Goal: Task Accomplishment & Management: Use online tool/utility

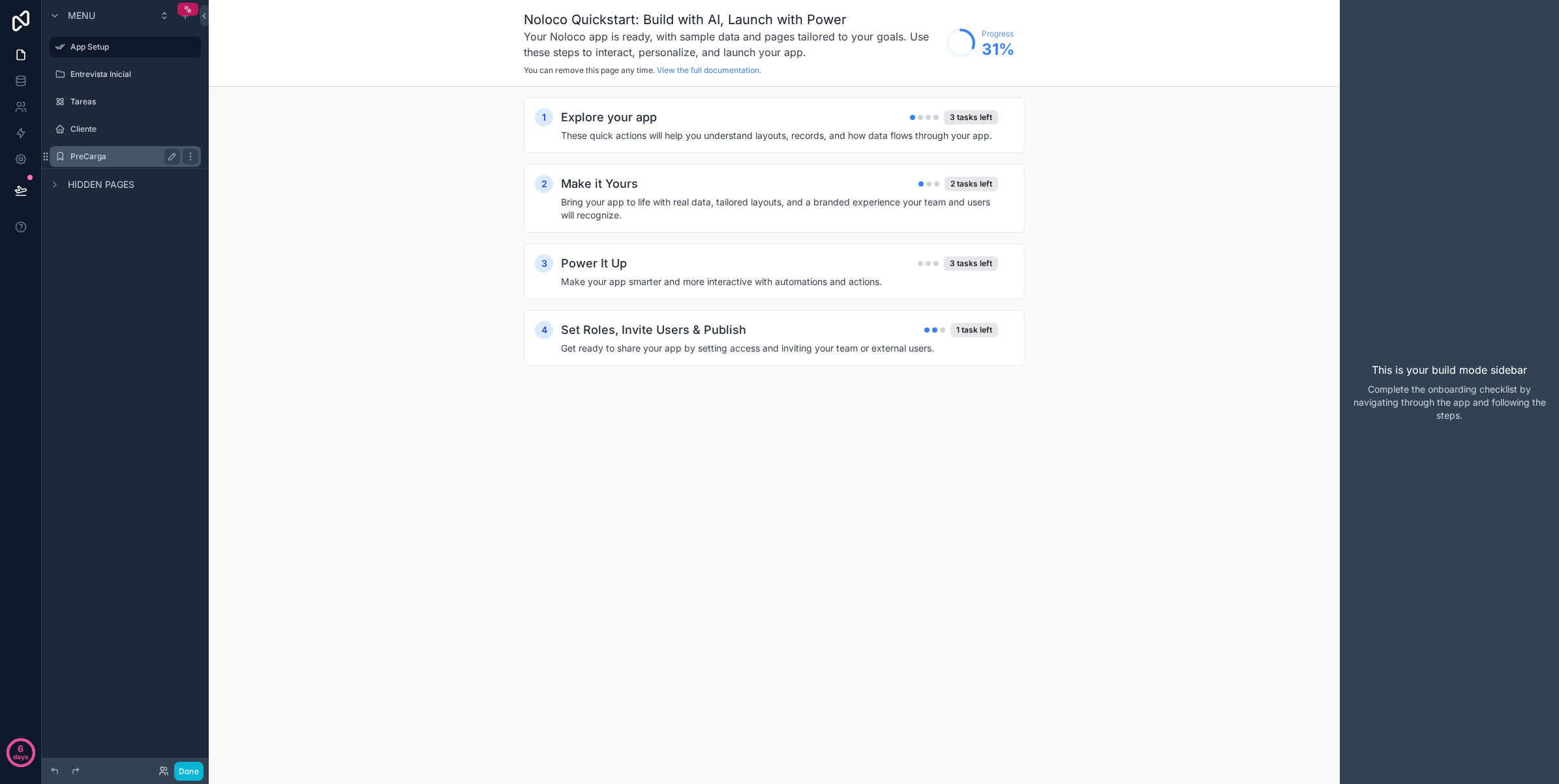
click at [121, 152] on label "PreCarga" at bounding box center [122, 157] width 105 height 11
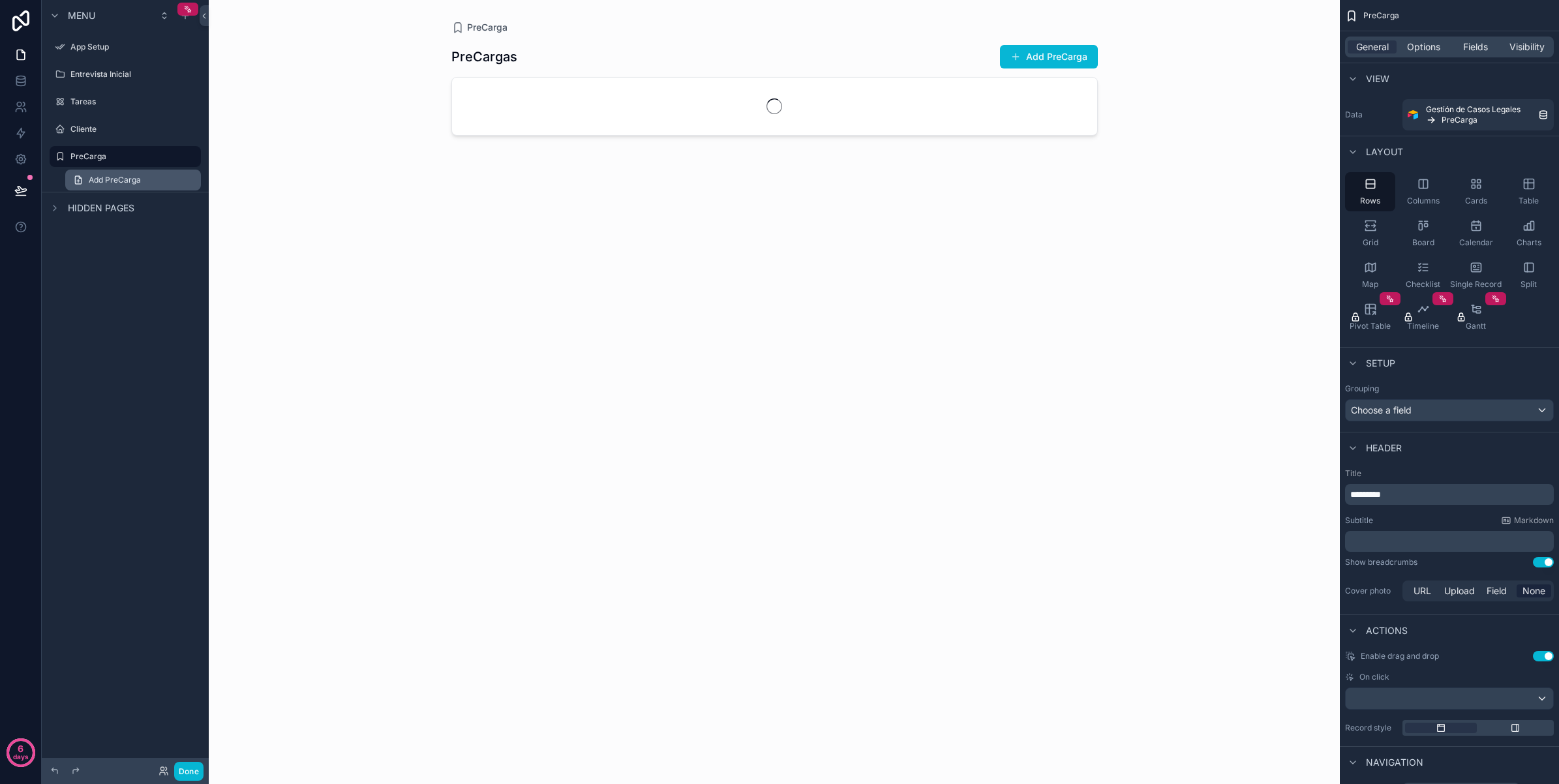
click at [119, 170] on link "Add PreCarga" at bounding box center [133, 180] width 136 height 21
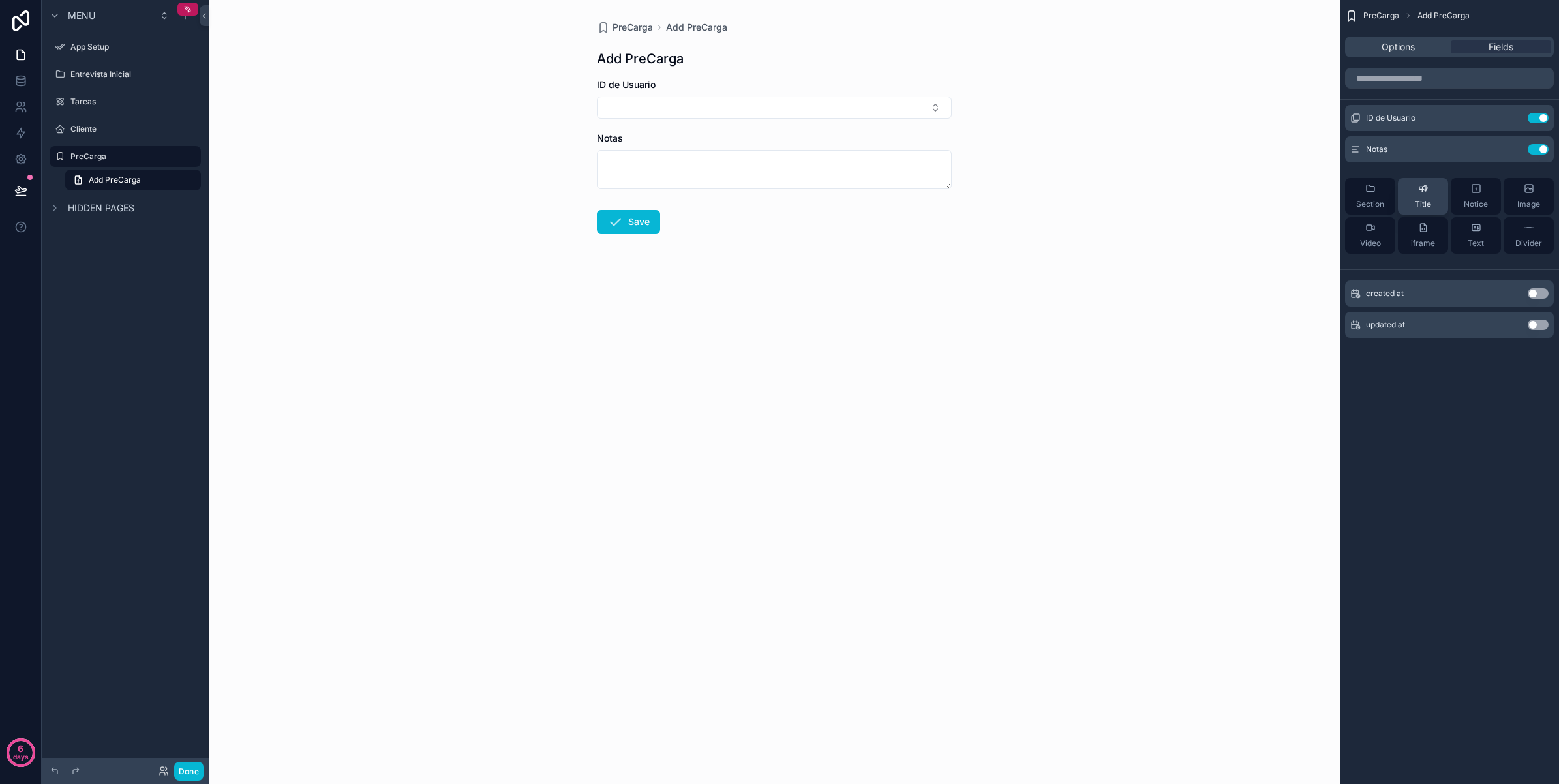
click at [1418, 193] on icon "scrollable content" at bounding box center [1423, 189] width 11 height 11
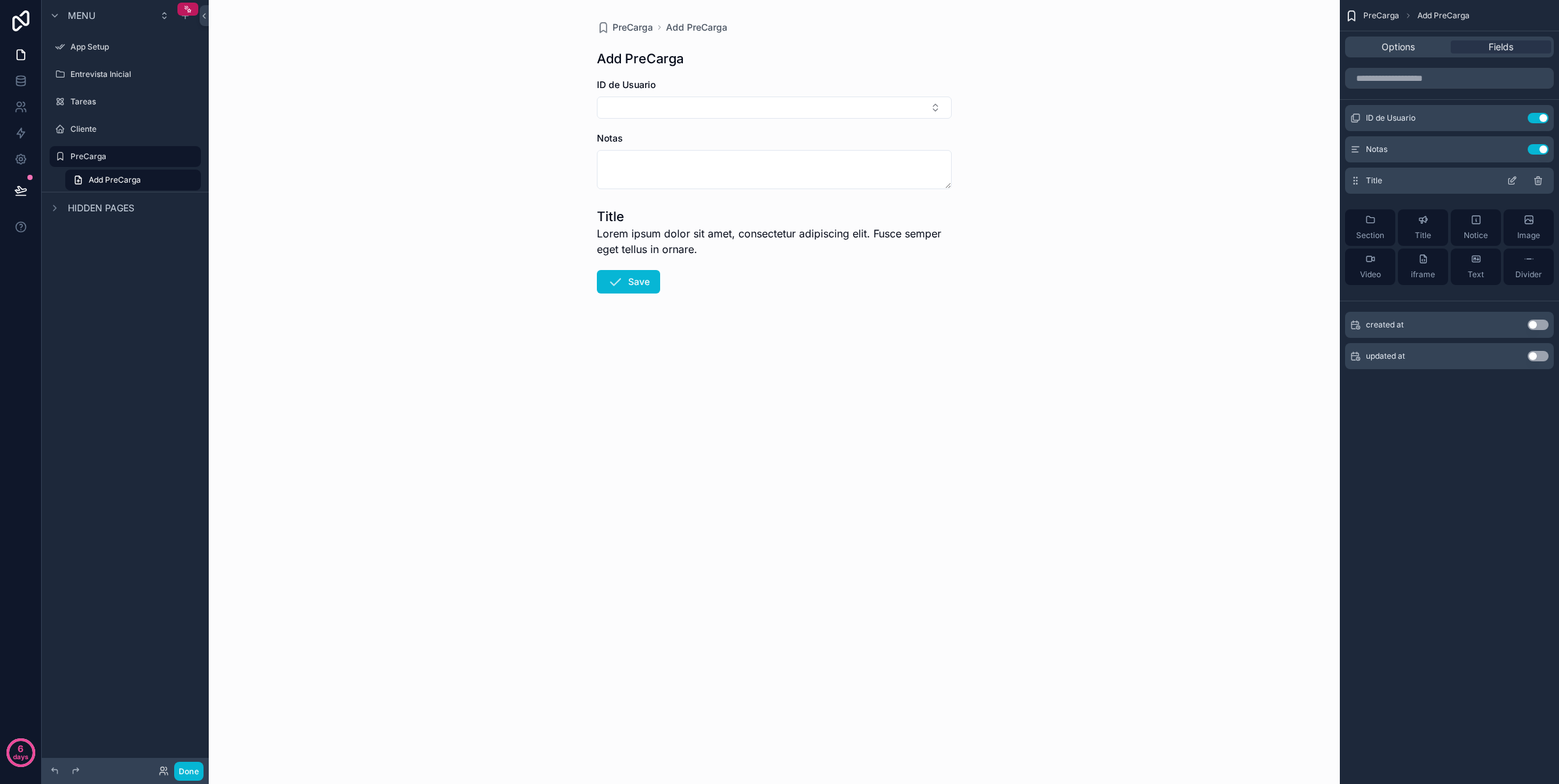
click at [1538, 181] on icon "scrollable content" at bounding box center [1539, 181] width 11 height 11
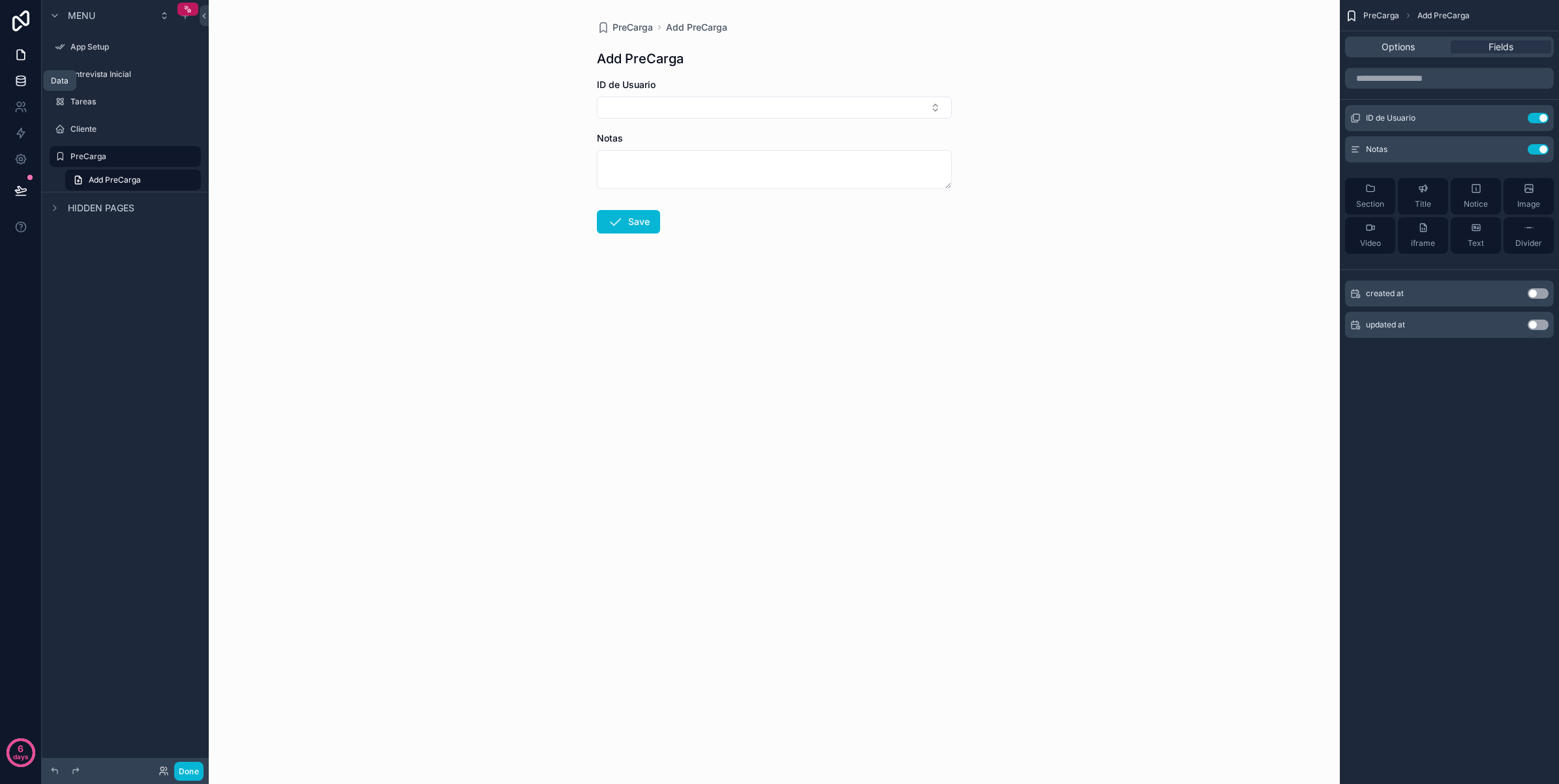
click at [13, 90] on link at bounding box center [20, 80] width 41 height 26
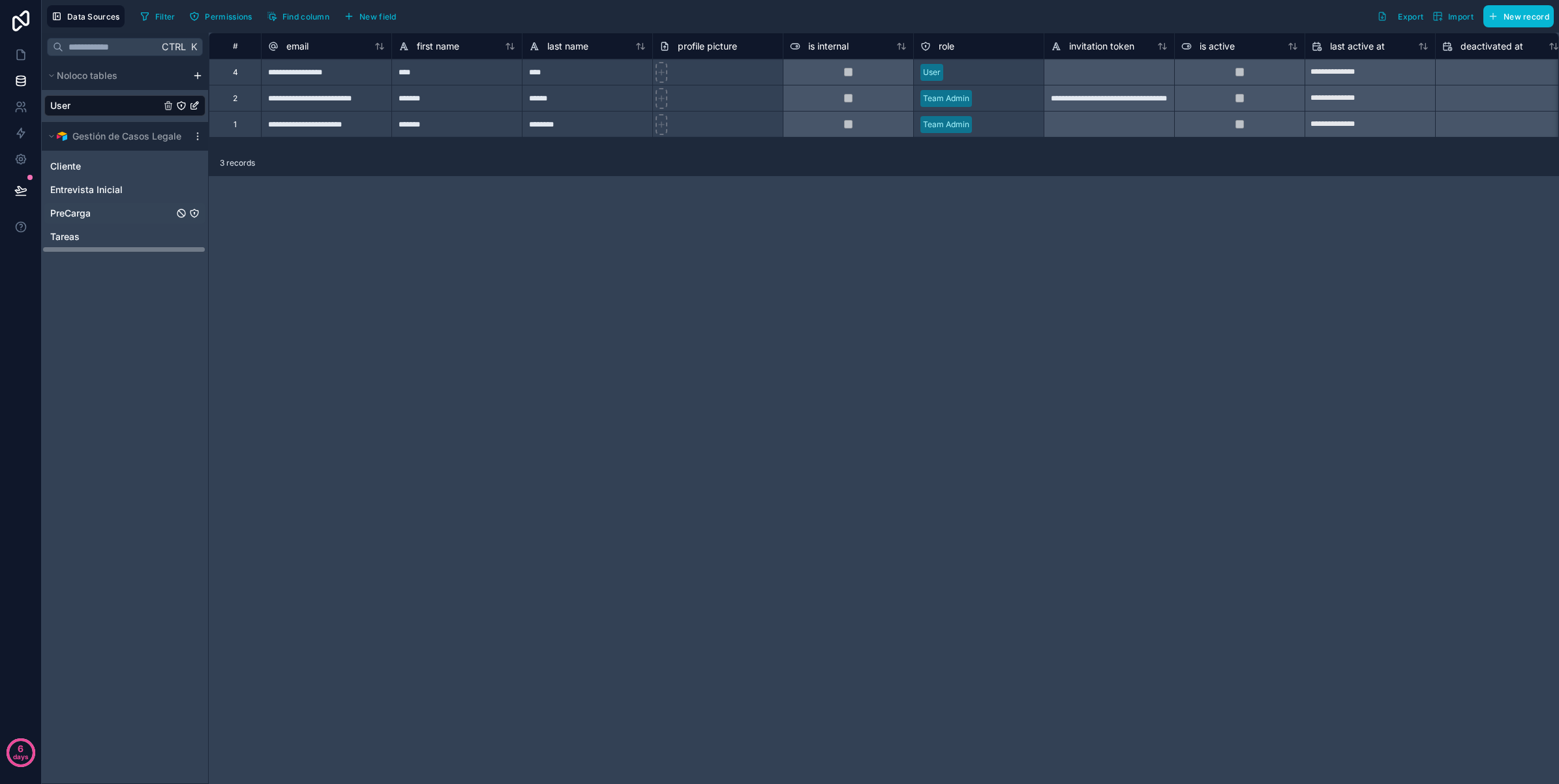
click at [102, 209] on link "PreCarga" at bounding box center [112, 213] width 123 height 13
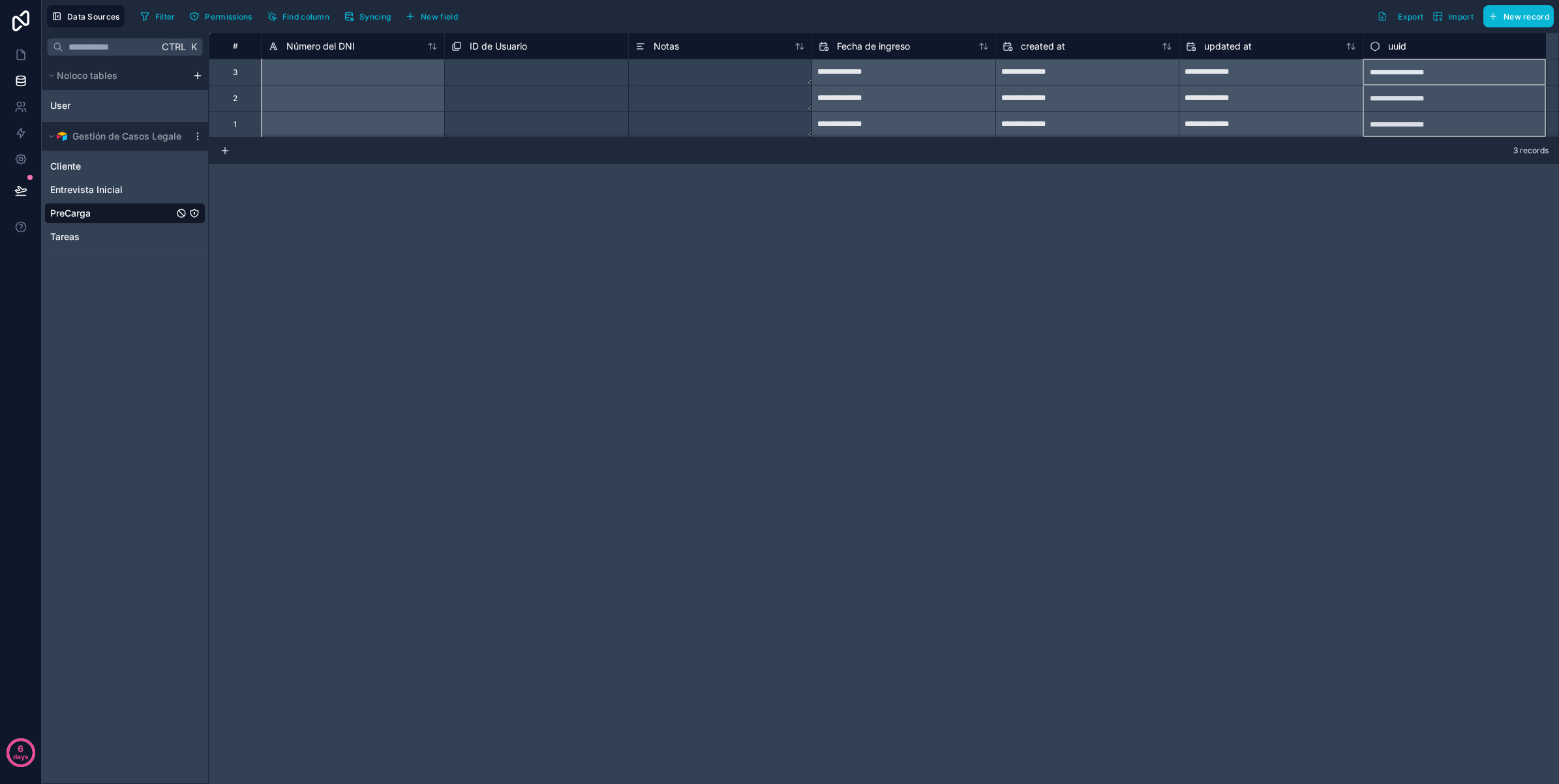
click at [1461, 55] on div "uuid" at bounding box center [1454, 45] width 184 height 26
drag, startPoint x: 1410, startPoint y: 44, endPoint x: 1051, endPoint y: 307, distance: 445.0
click at [1032, 326] on div "**********" at bounding box center [884, 408] width 1350 height 751
click at [1434, 50] on div "uuid" at bounding box center [1454, 46] width 169 height 16
drag, startPoint x: 1434, startPoint y: 50, endPoint x: 1012, endPoint y: 340, distance: 512.0
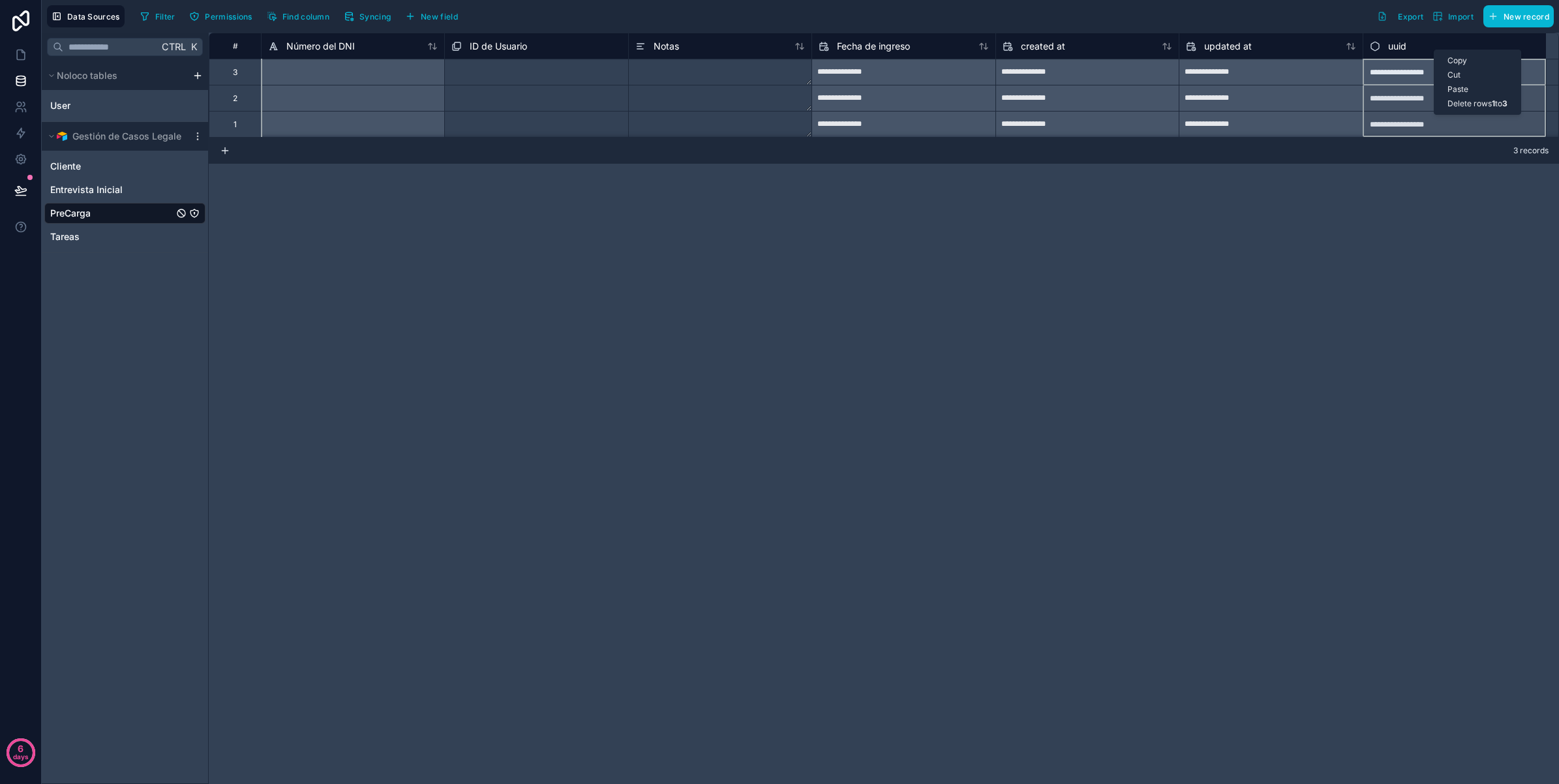
click at [1000, 348] on div "**********" at bounding box center [884, 408] width 1350 height 751
drag, startPoint x: 1240, startPoint y: 45, endPoint x: 1109, endPoint y: 23, distance: 132.8
click at [1106, 21] on div "Filter Permissions Find column Syncing New field Export Import New record" at bounding box center [844, 16] width 1419 height 22
click at [434, 27] on div "Filter Permissions Find column Syncing New field" at bounding box center [301, 16] width 333 height 22
click at [434, 13] on span "New field" at bounding box center [439, 16] width 37 height 10
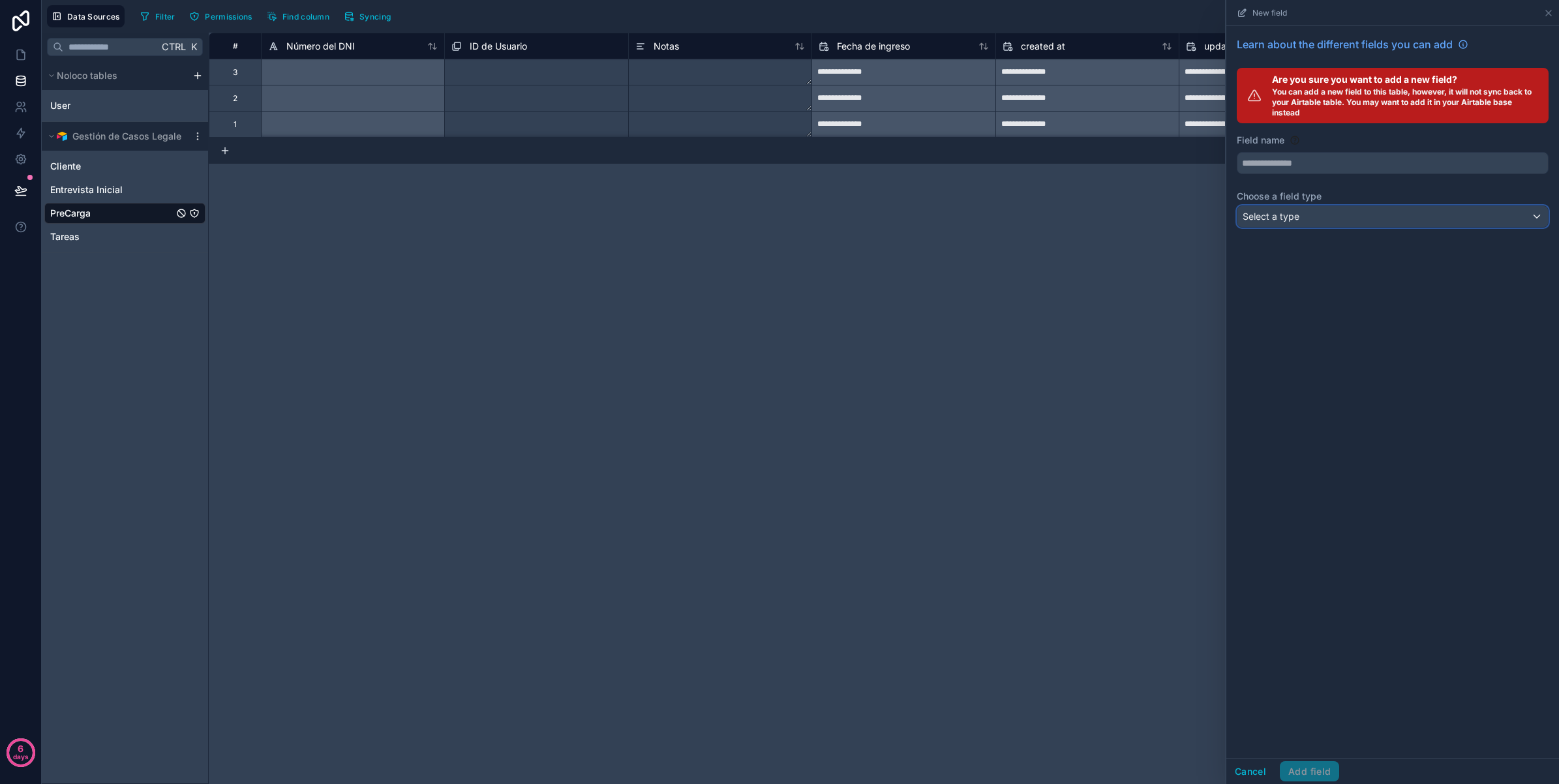
click at [1331, 213] on div "Select a type" at bounding box center [1393, 216] width 311 height 21
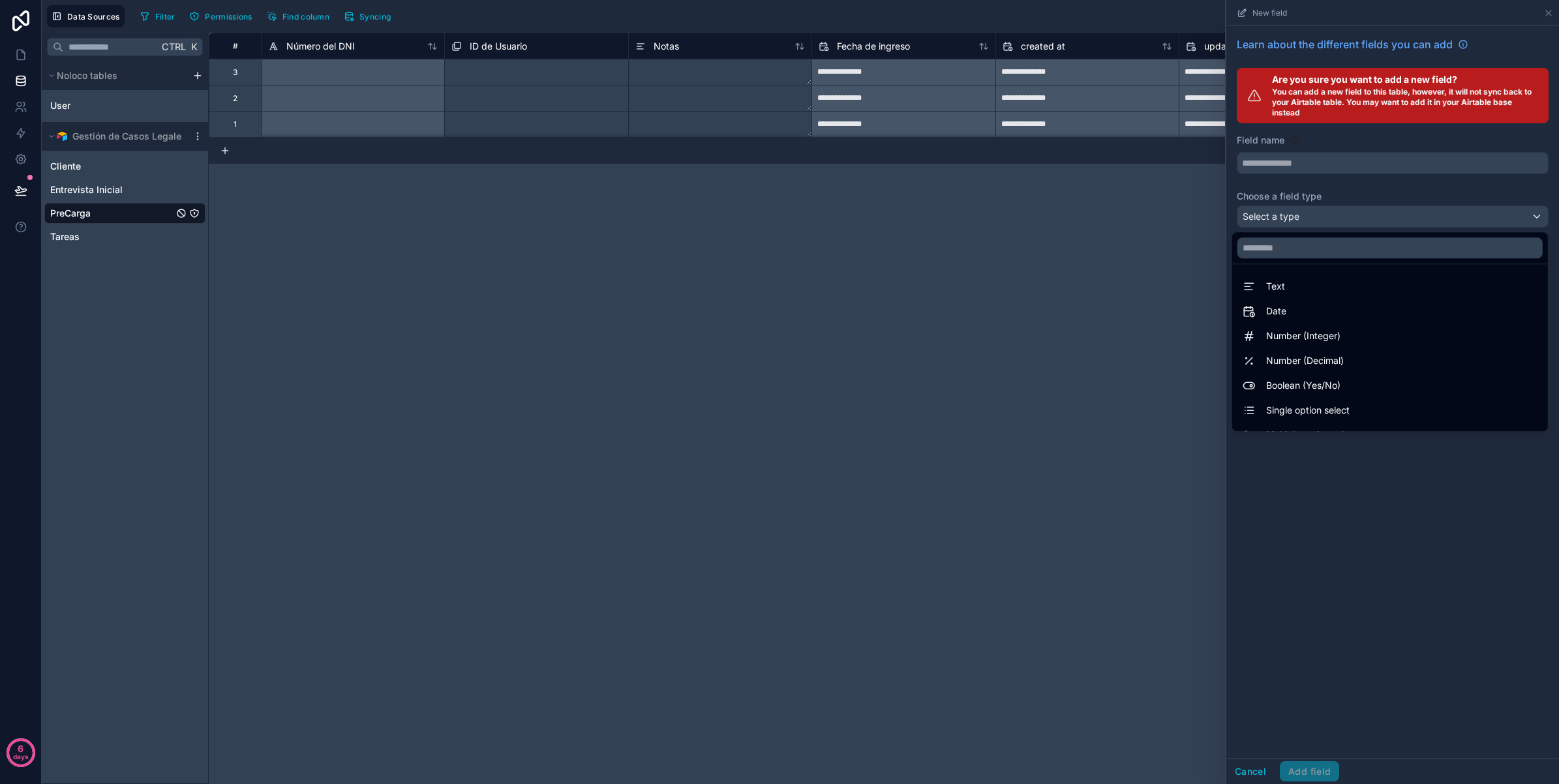
click at [1322, 476] on div at bounding box center [1392, 392] width 333 height 784
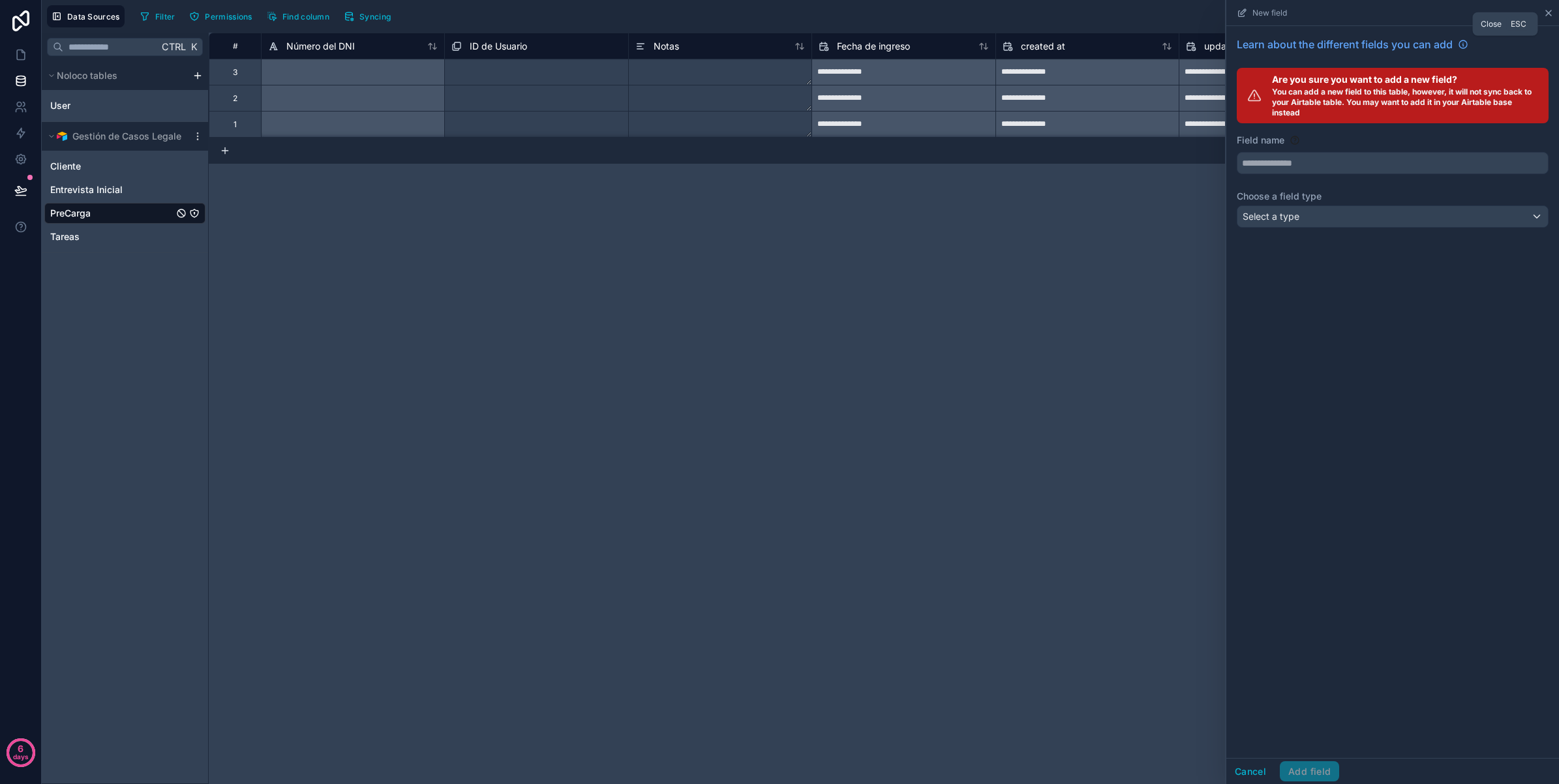
click at [1551, 10] on icon at bounding box center [1549, 13] width 11 height 11
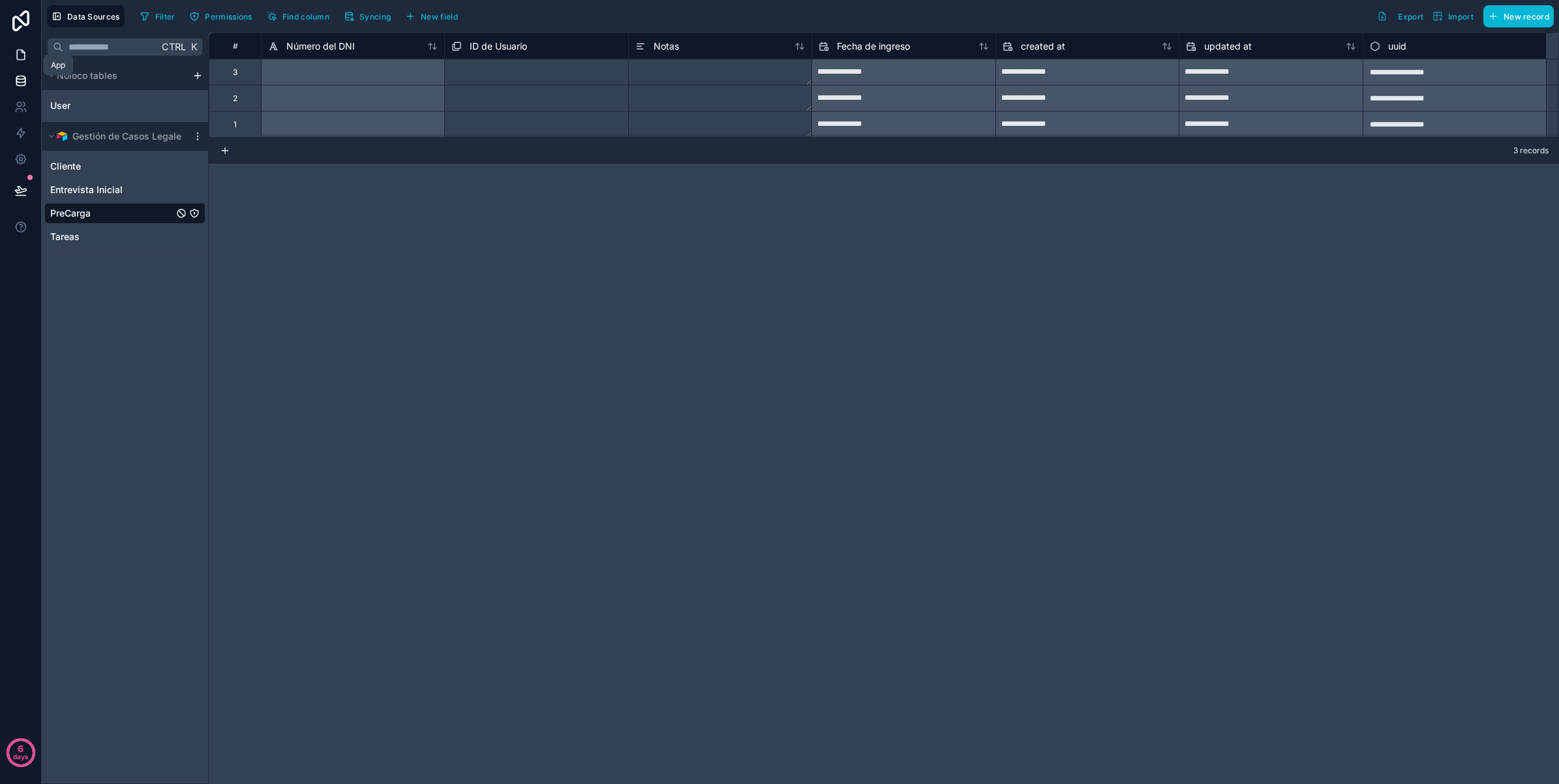
click at [28, 63] on link at bounding box center [20, 54] width 41 height 26
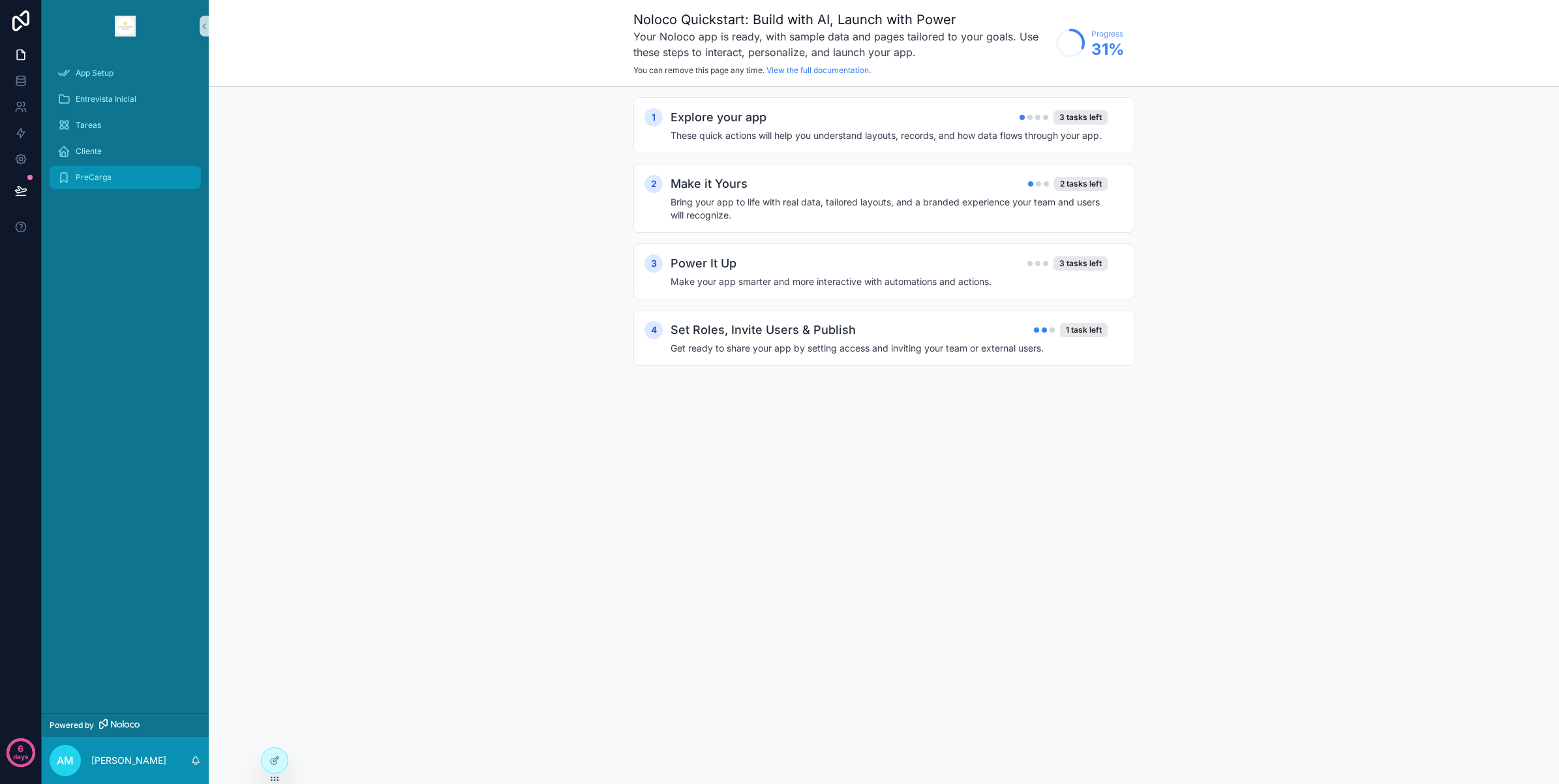
click at [122, 177] on div "PreCarga" at bounding box center [125, 177] width 136 height 21
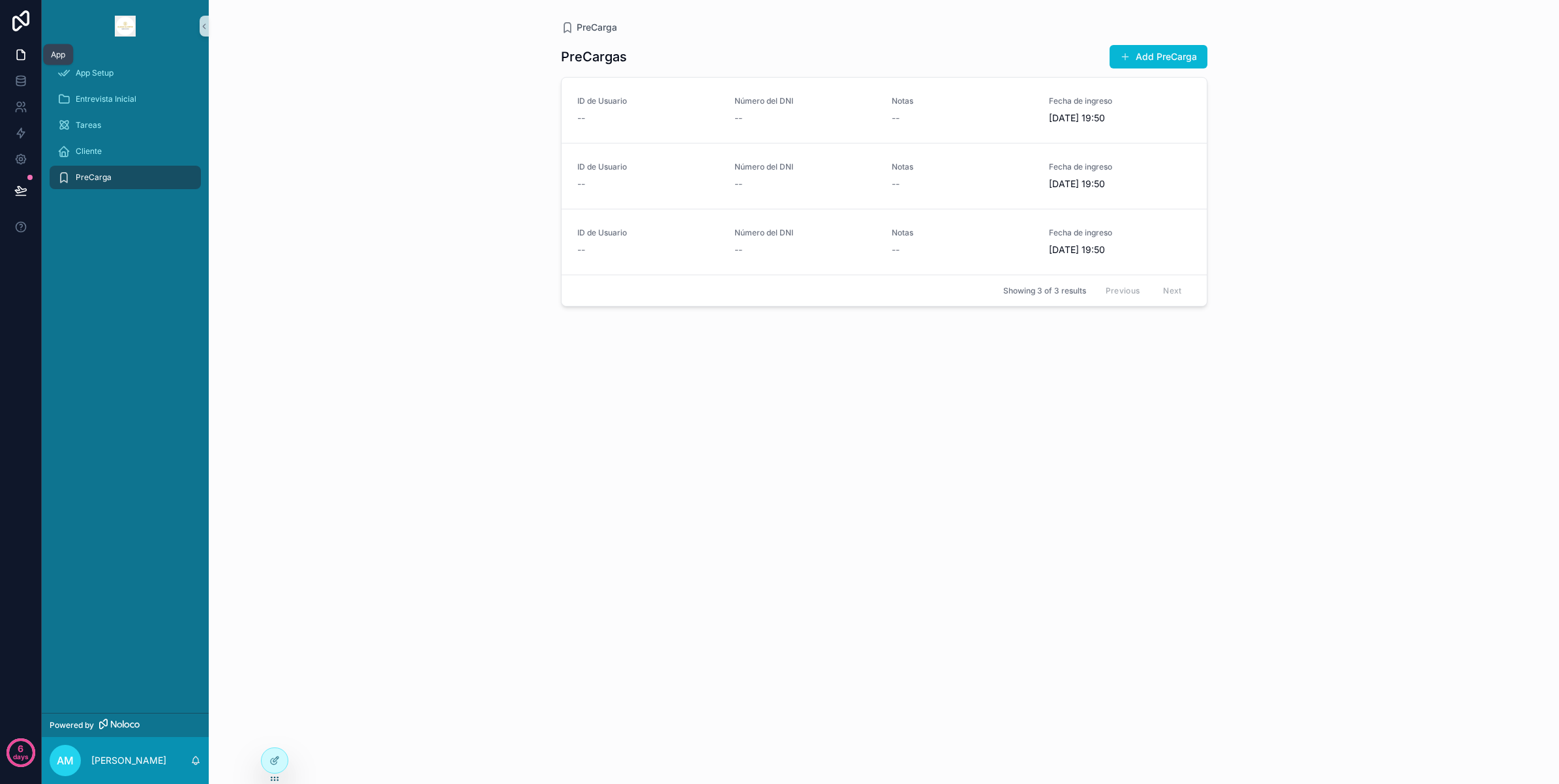
click at [23, 46] on link at bounding box center [20, 54] width 41 height 26
click at [19, 75] on icon at bounding box center [20, 81] width 13 height 13
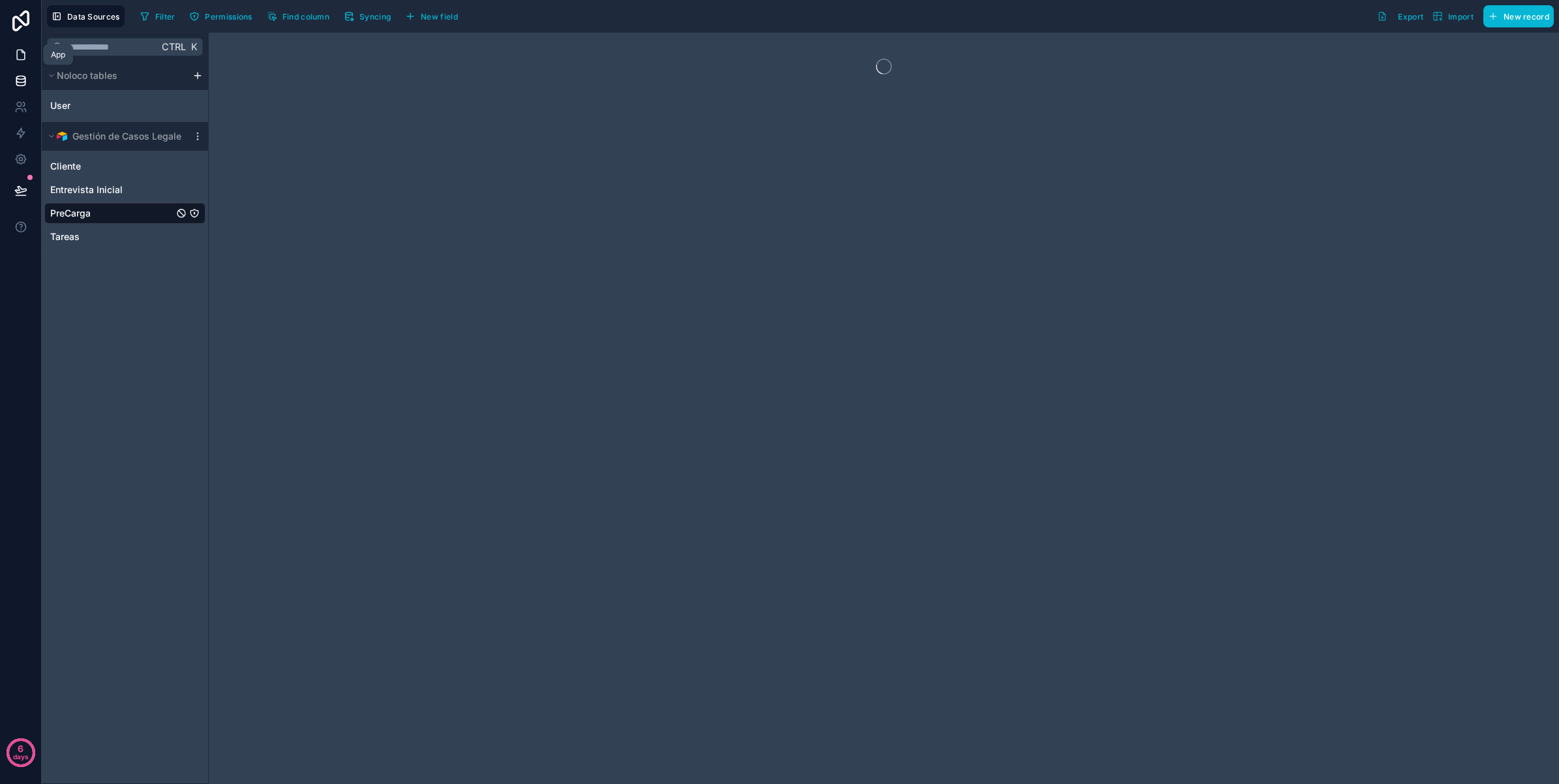
click at [17, 53] on icon at bounding box center [20, 55] width 8 height 10
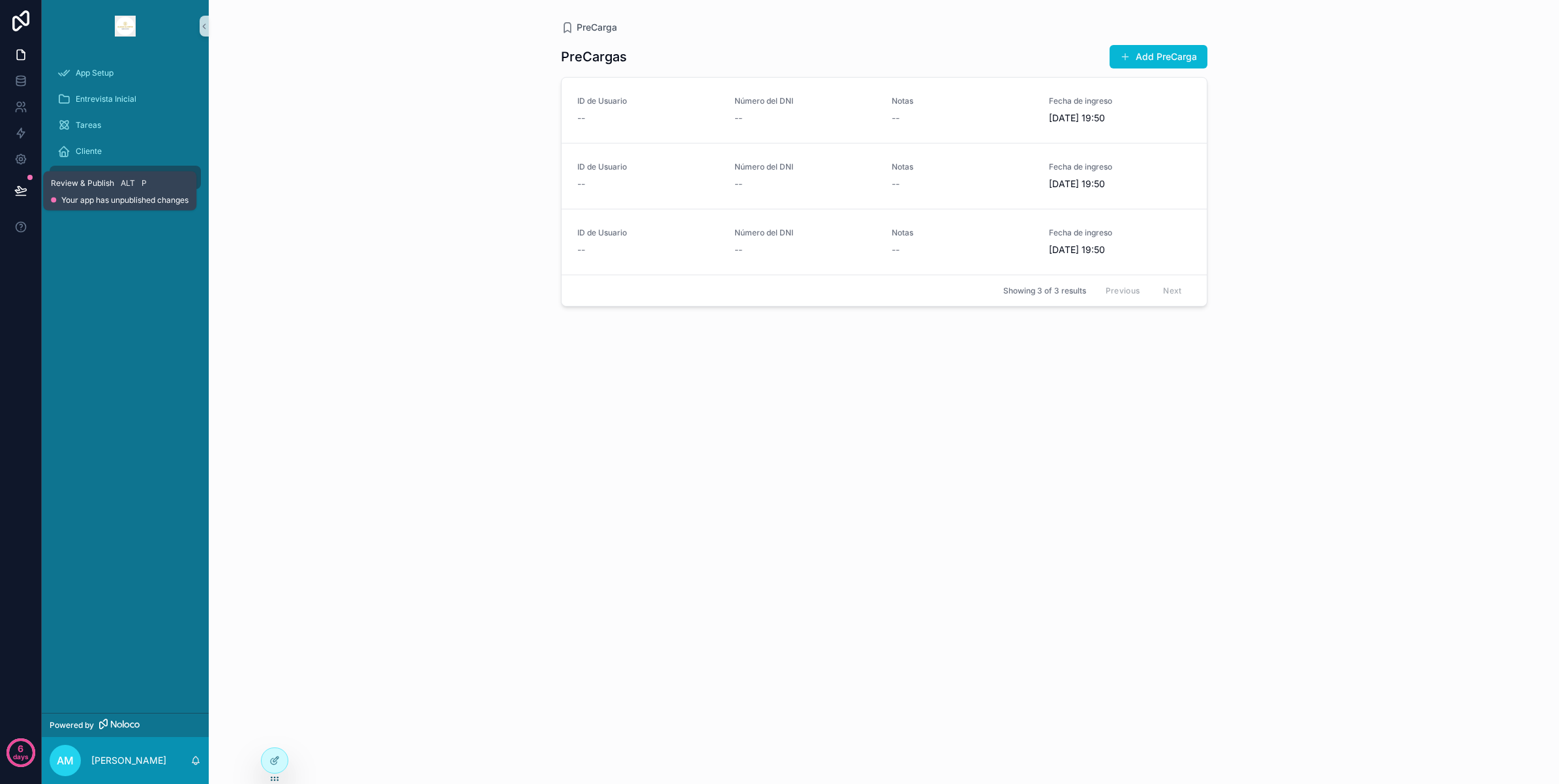
click at [19, 196] on icon at bounding box center [20, 190] width 13 height 13
click at [139, 444] on div "App Setup Entrevista Inicial Tareas Cliente PreCarga" at bounding box center [125, 382] width 167 height 661
click at [19, 183] on button at bounding box center [20, 190] width 28 height 36
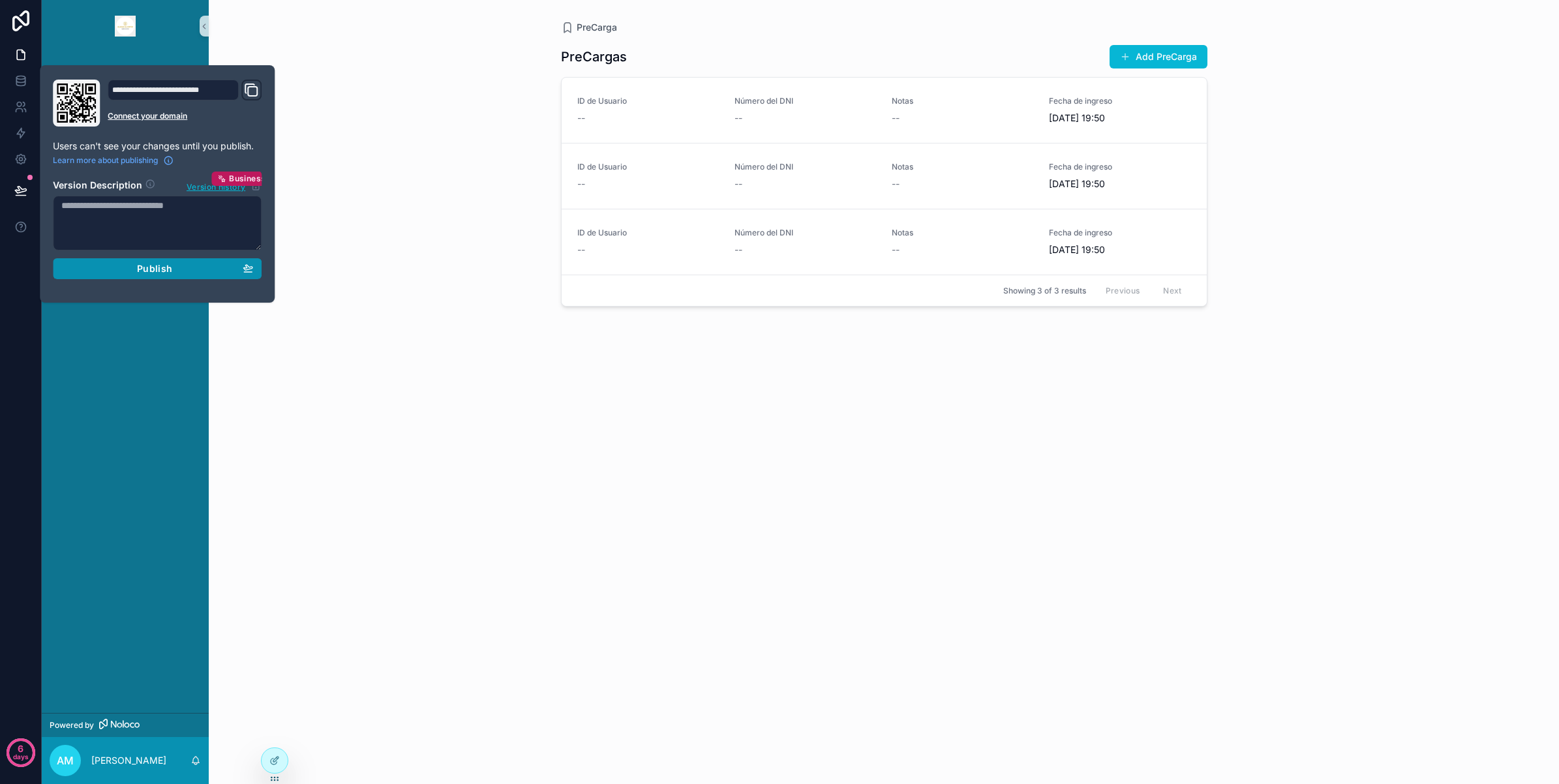
click at [166, 278] on button "Publish" at bounding box center [157, 269] width 209 height 21
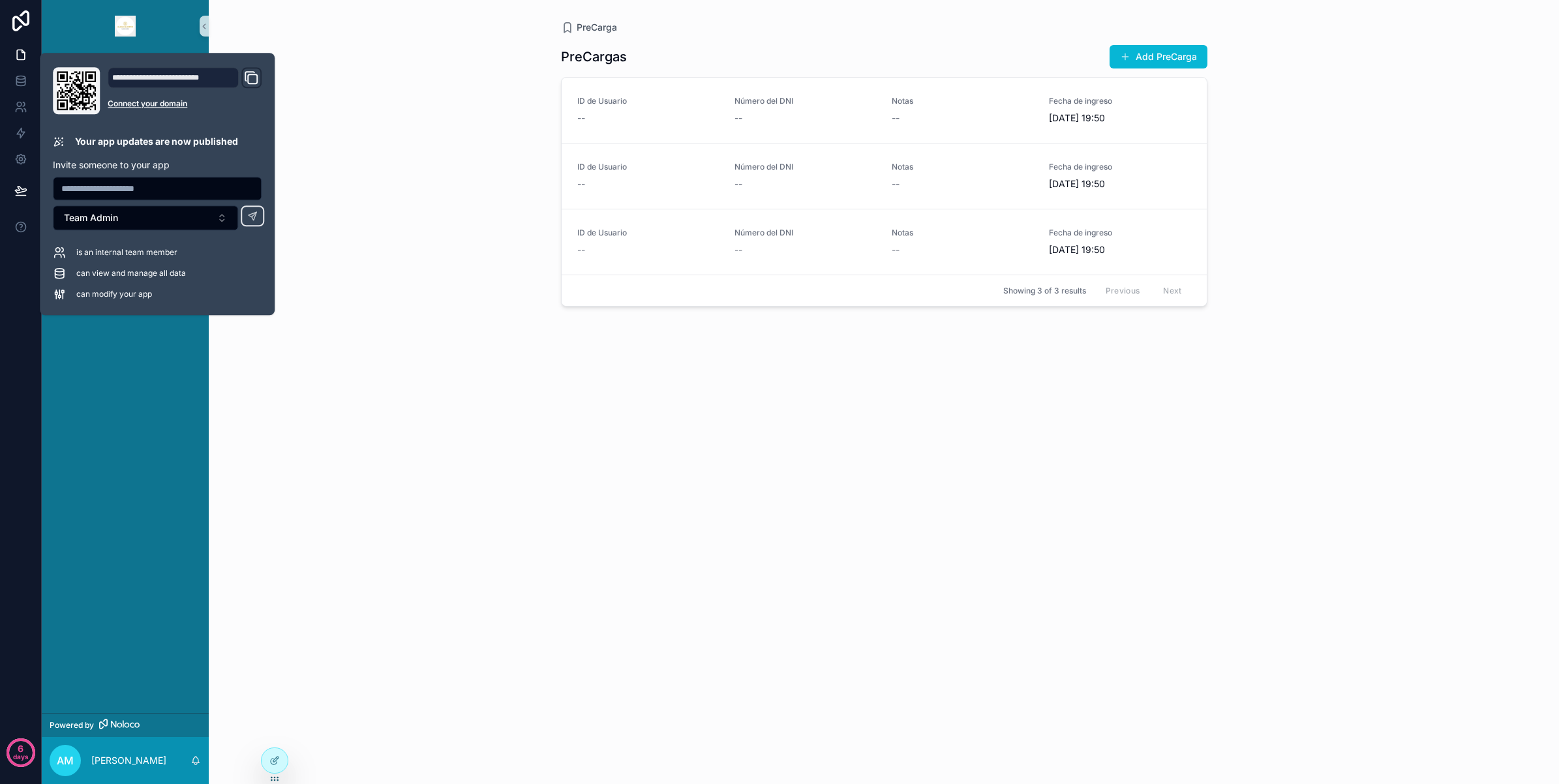
drag, startPoint x: 457, startPoint y: 319, endPoint x: 447, endPoint y: 320, distance: 10.0
click at [457, 319] on div "PreCarga PreCargas Add PreCarga ID de Usuario -- Número del DNI -- Notas -- Fec…" at bounding box center [884, 392] width 1350 height 784
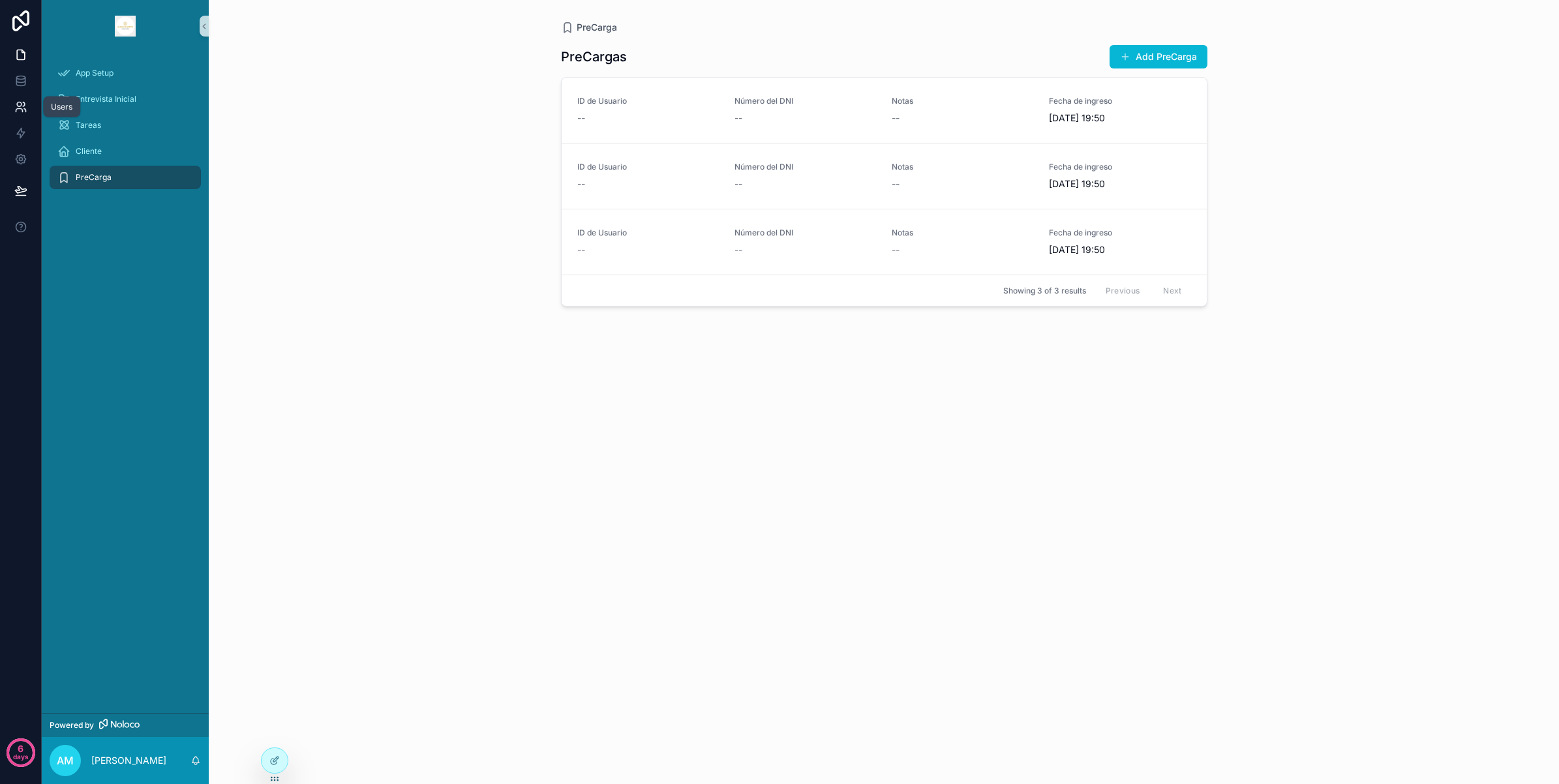
click at [21, 102] on icon at bounding box center [20, 106] width 13 height 13
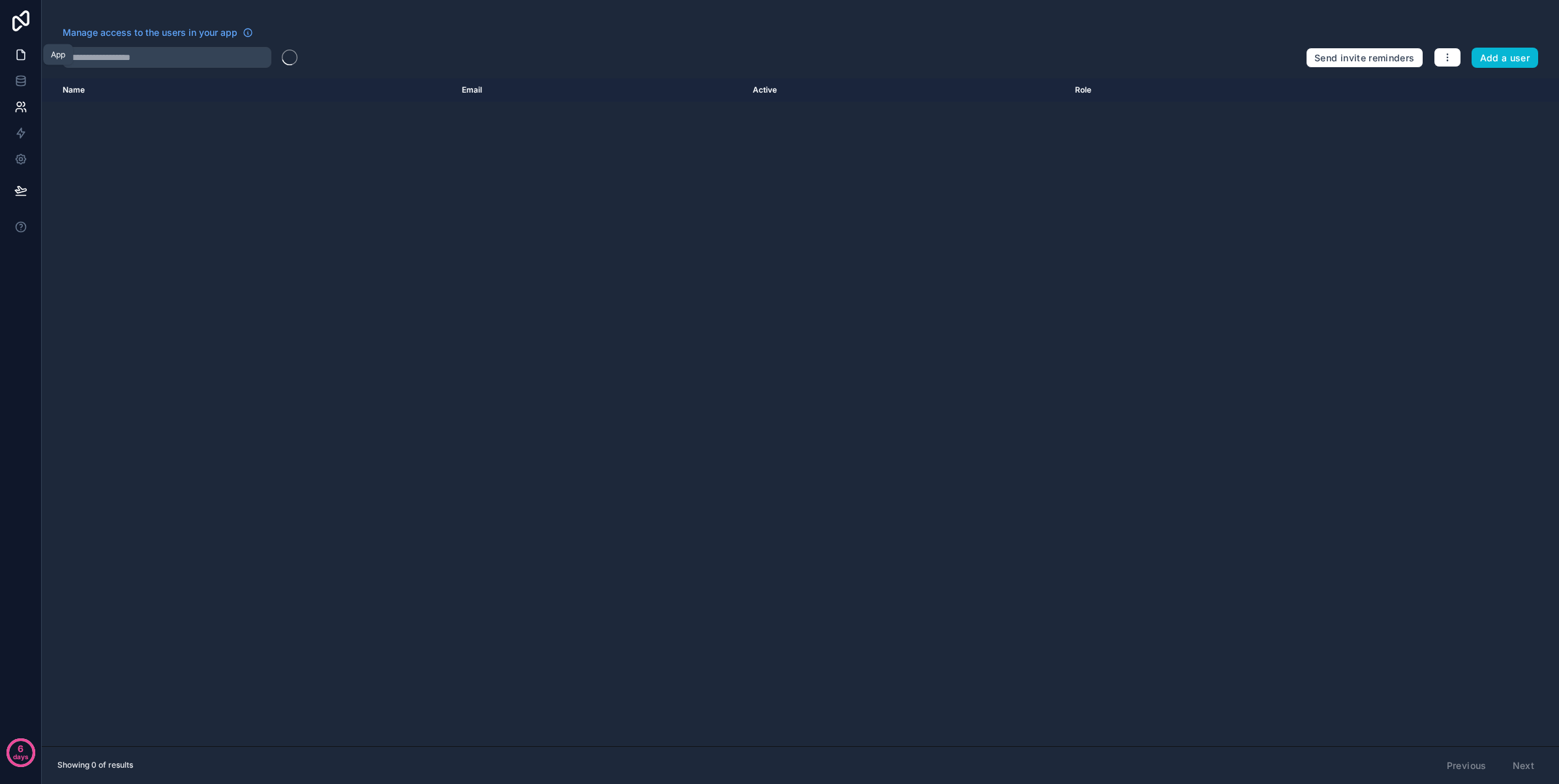
click at [28, 56] on link at bounding box center [20, 54] width 41 height 26
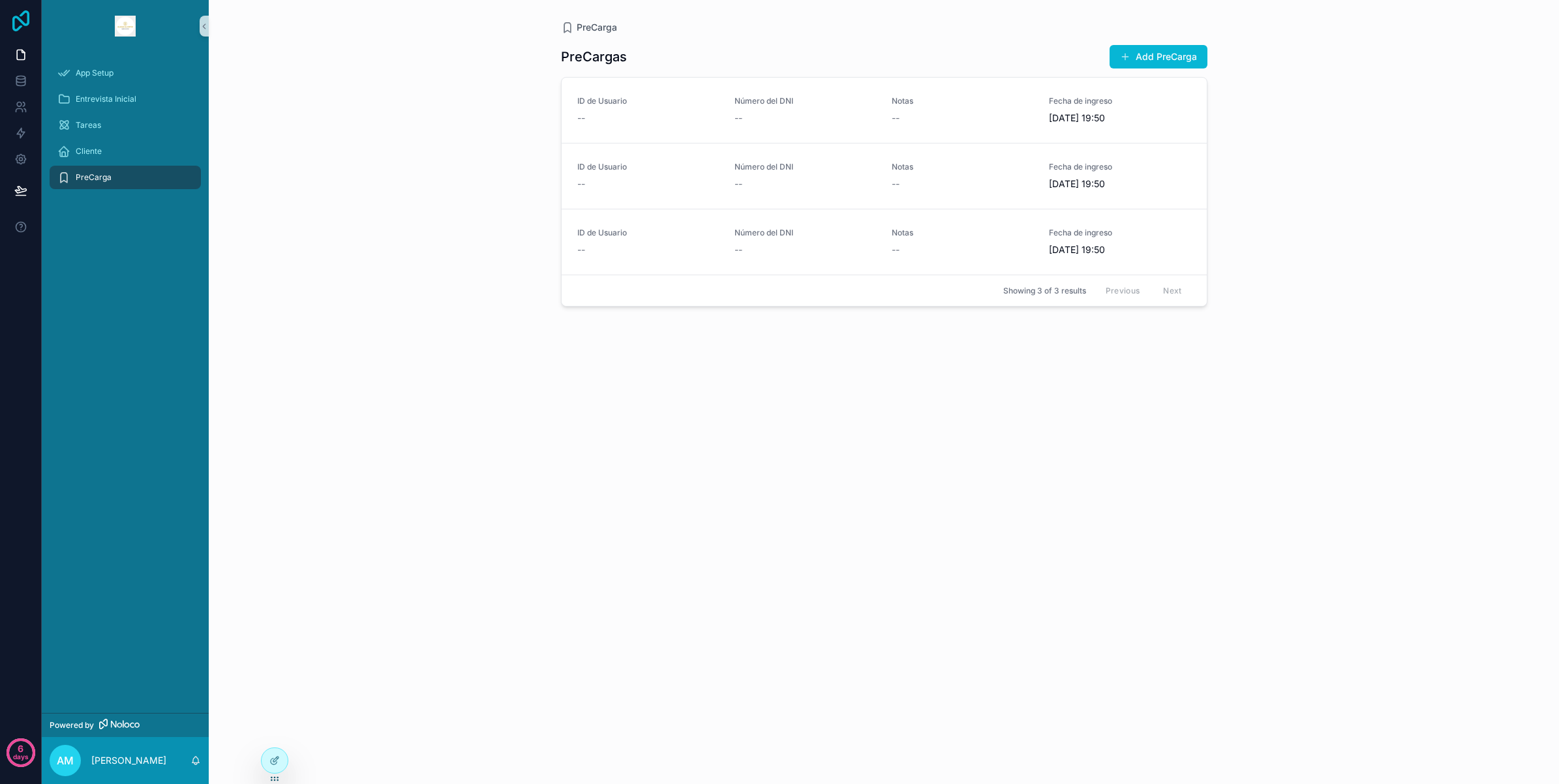
click at [27, 23] on icon at bounding box center [20, 21] width 17 height 21
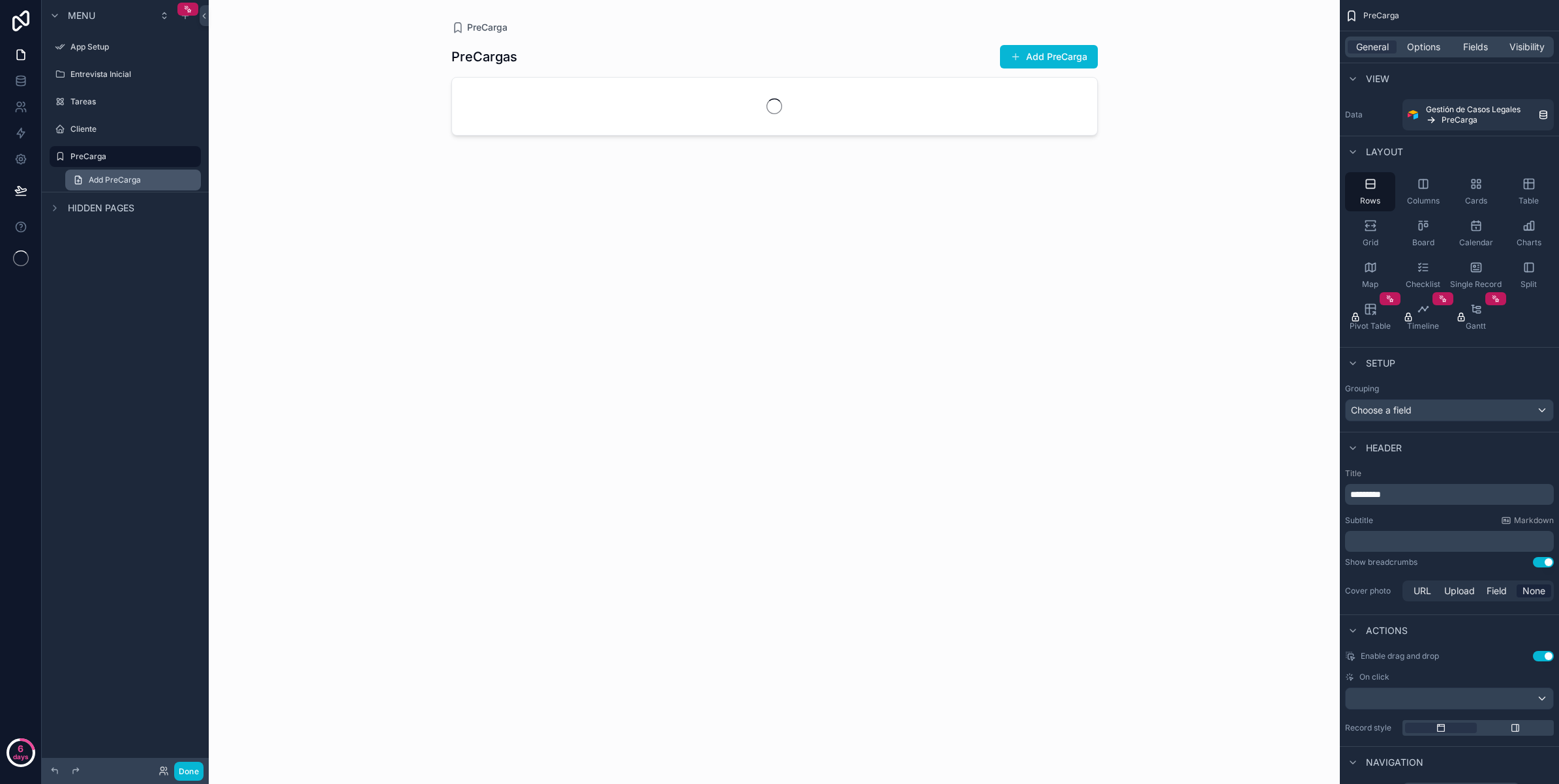
click at [122, 181] on span "Add PreCarga" at bounding box center [114, 180] width 52 height 11
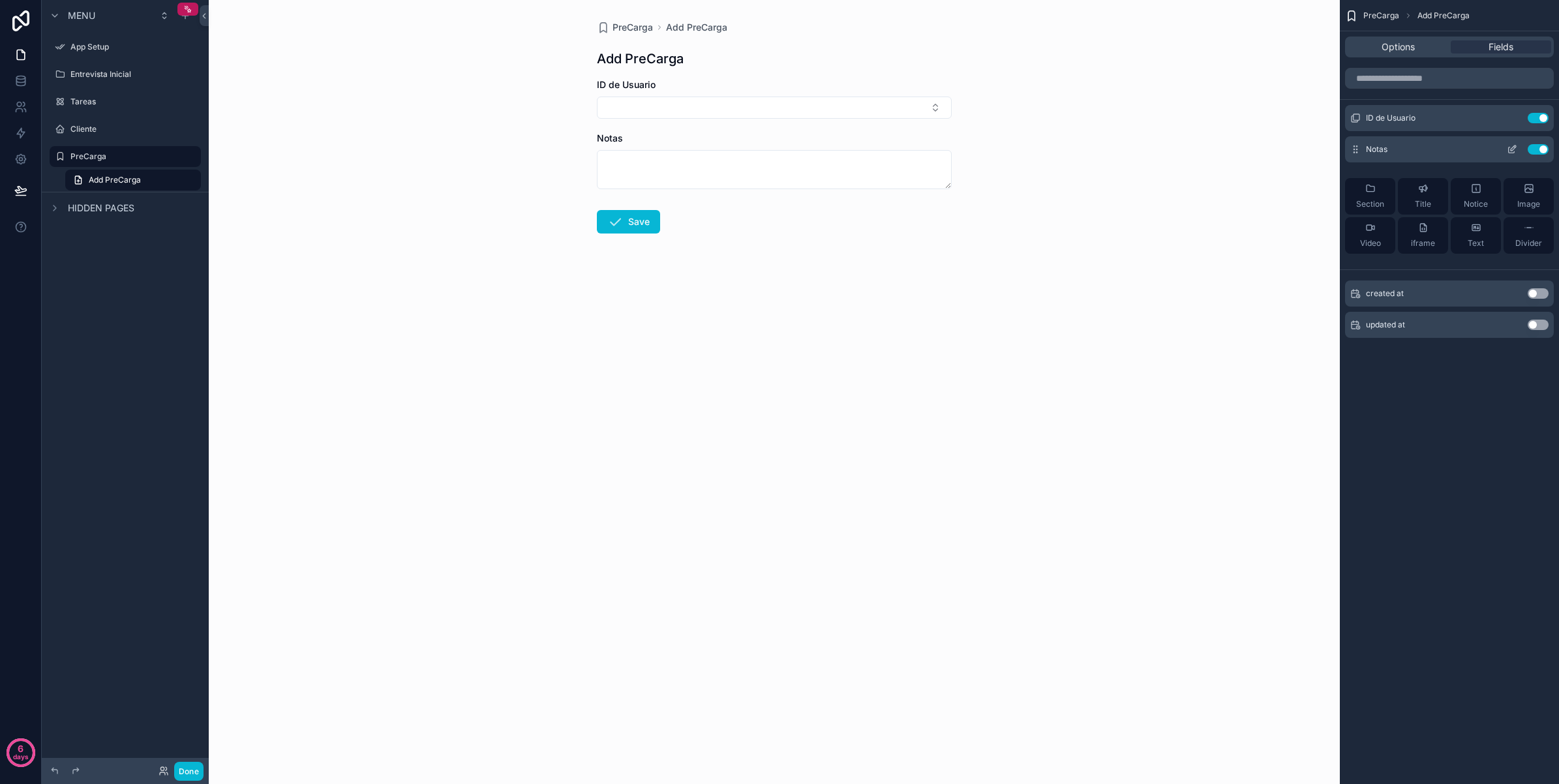
click at [1515, 148] on icon "scrollable content" at bounding box center [1514, 148] width 5 height 5
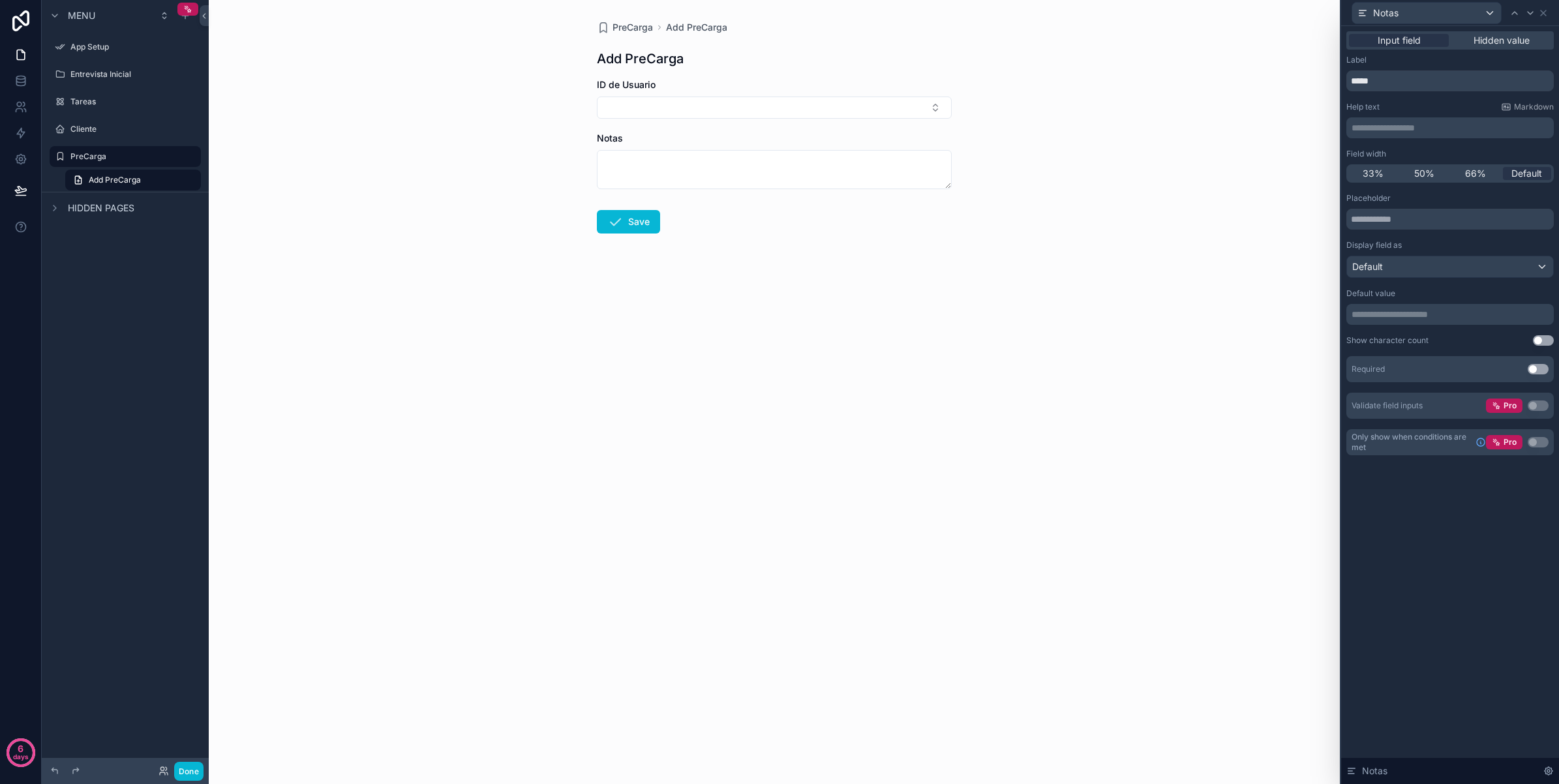
click at [1430, 314] on p "**********" at bounding box center [1451, 314] width 200 height 13
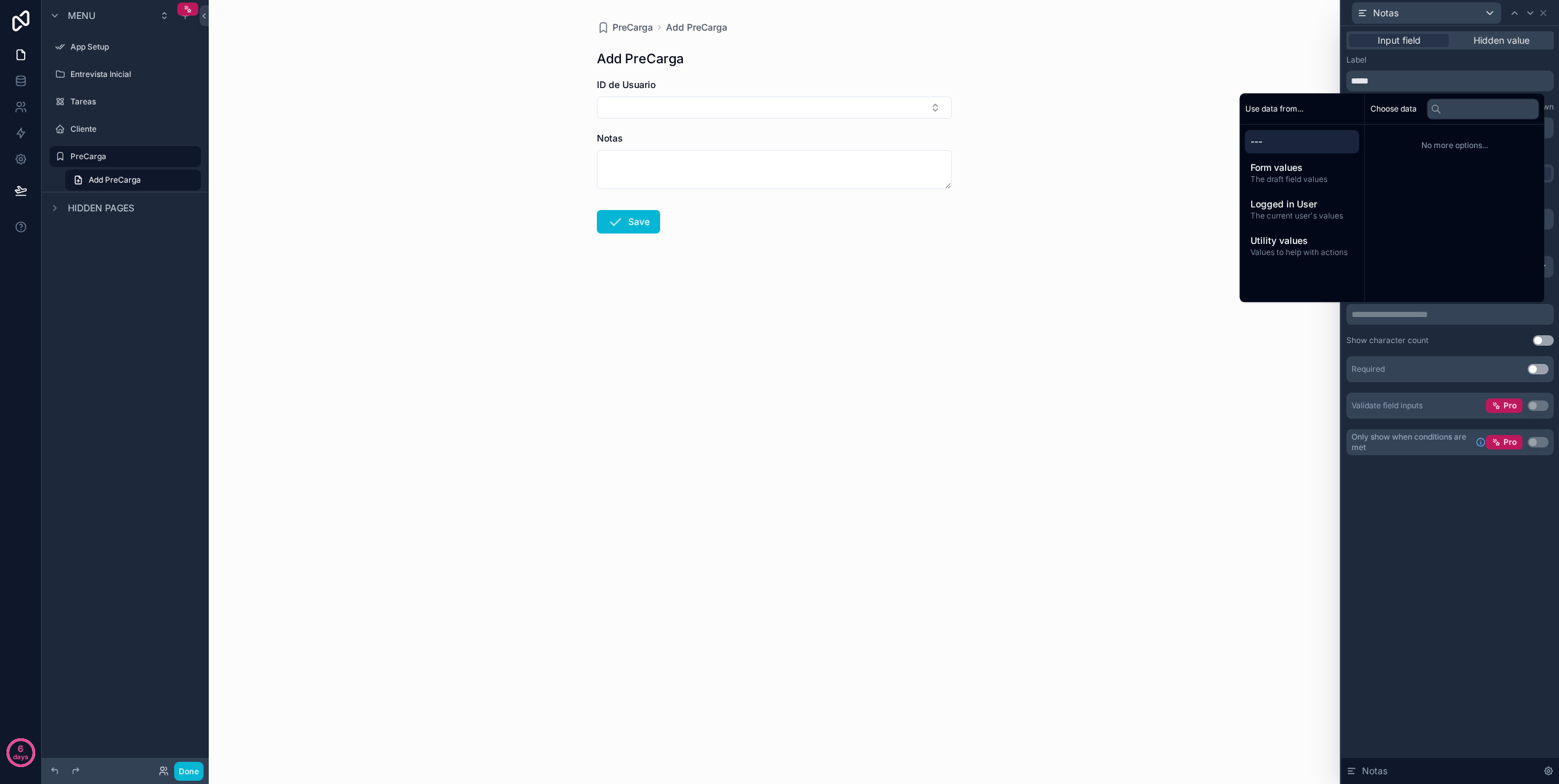
click at [1438, 529] on div "**********" at bounding box center [1451, 404] width 218 height 757
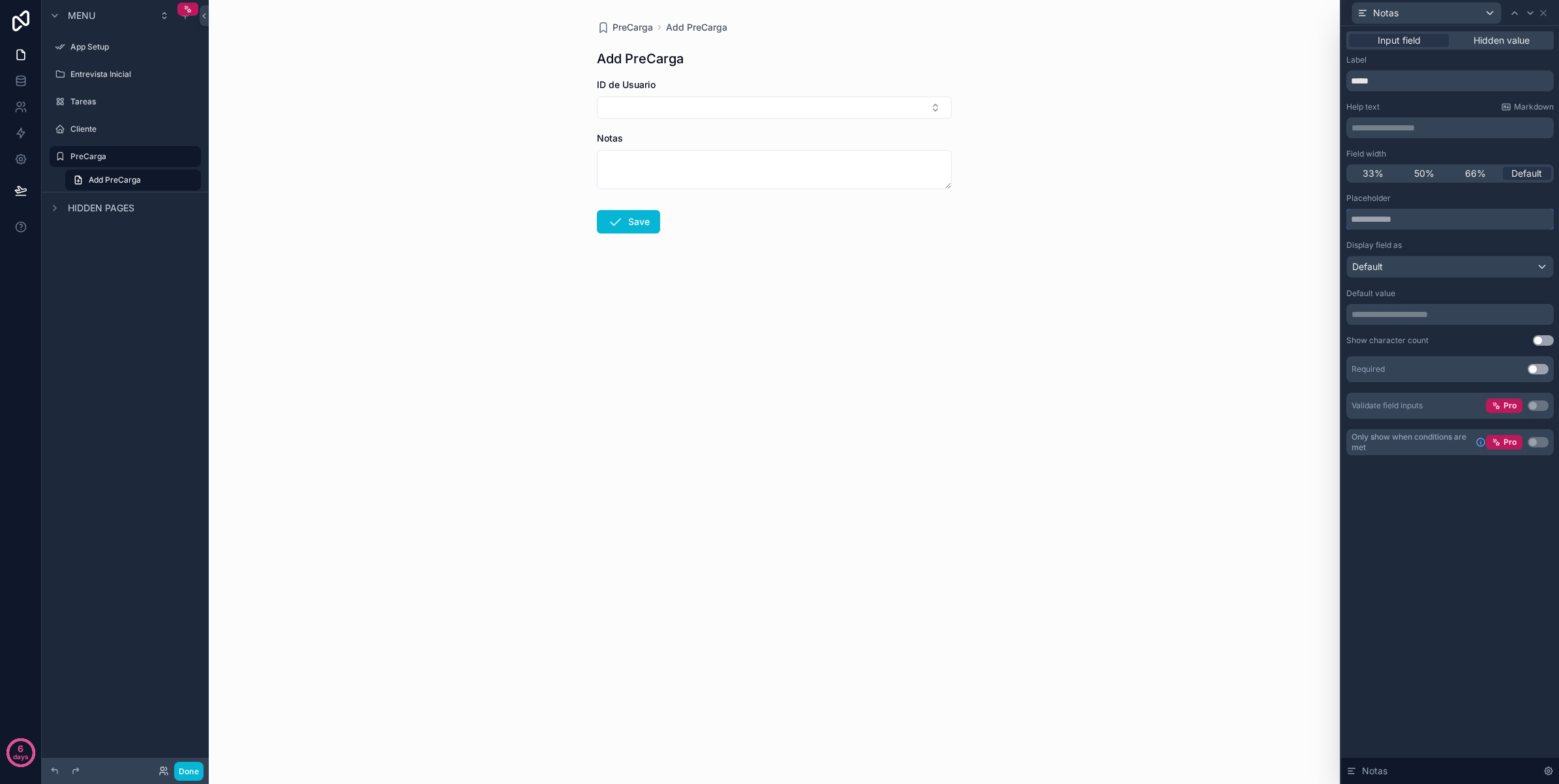
click at [1414, 223] on input "text" at bounding box center [1450, 219] width 208 height 21
click at [1485, 43] on span "Hidden value" at bounding box center [1501, 40] width 56 height 13
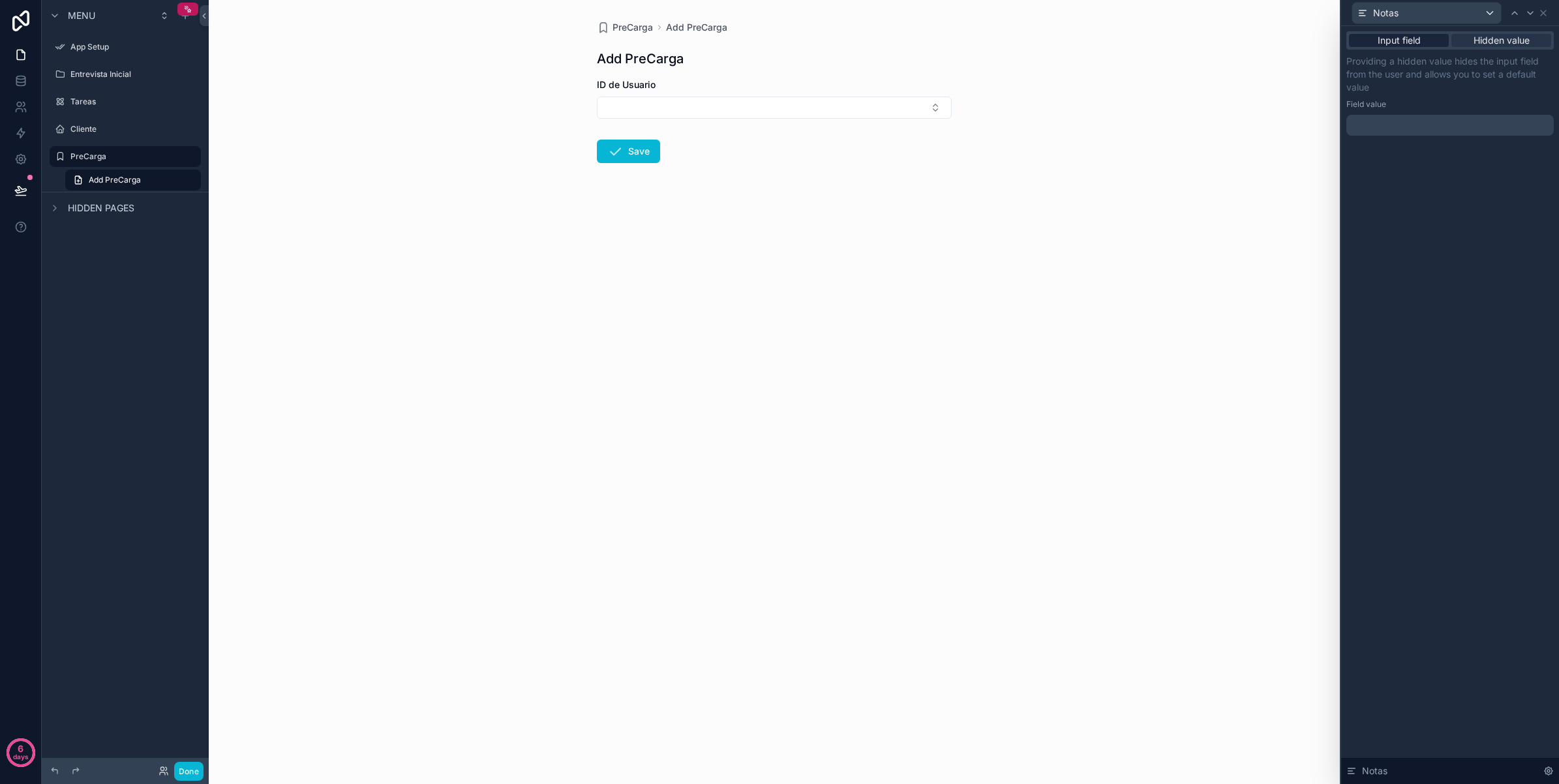
click at [1407, 41] on span "Input field" at bounding box center [1399, 40] width 43 height 13
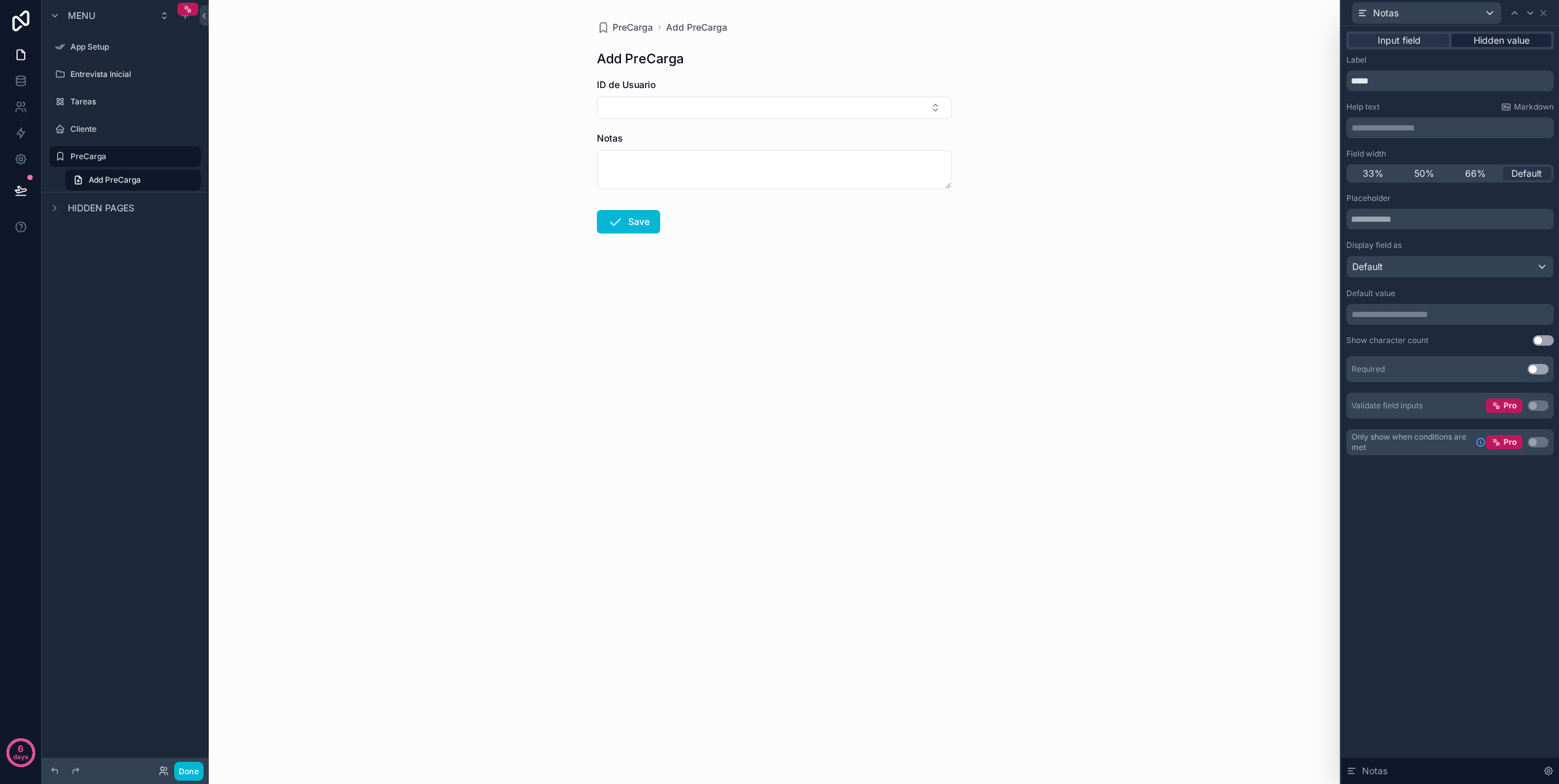
click at [1465, 41] on div "Hidden value" at bounding box center [1501, 40] width 99 height 13
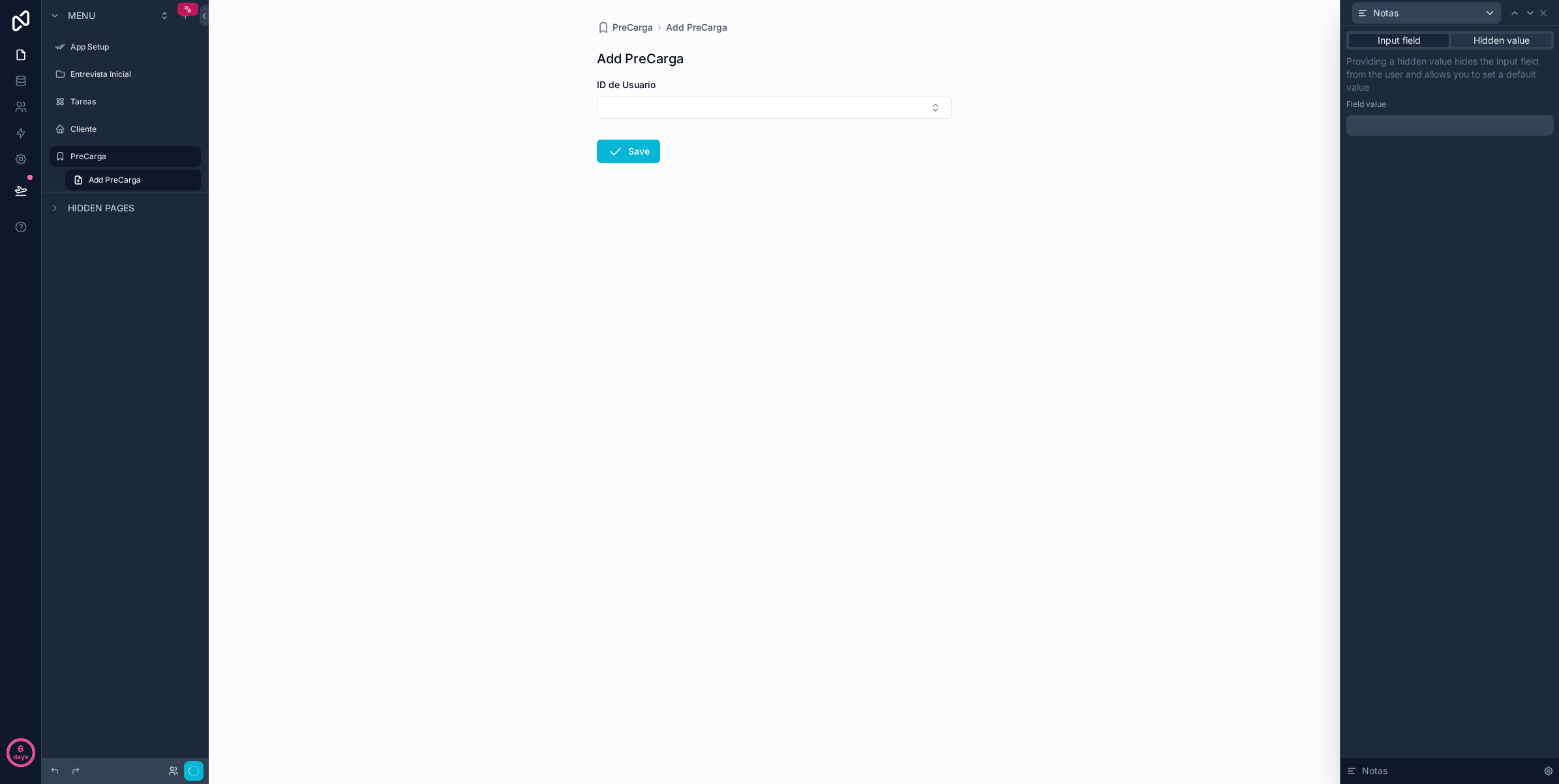
click at [1416, 41] on span "Input field" at bounding box center [1399, 40] width 43 height 13
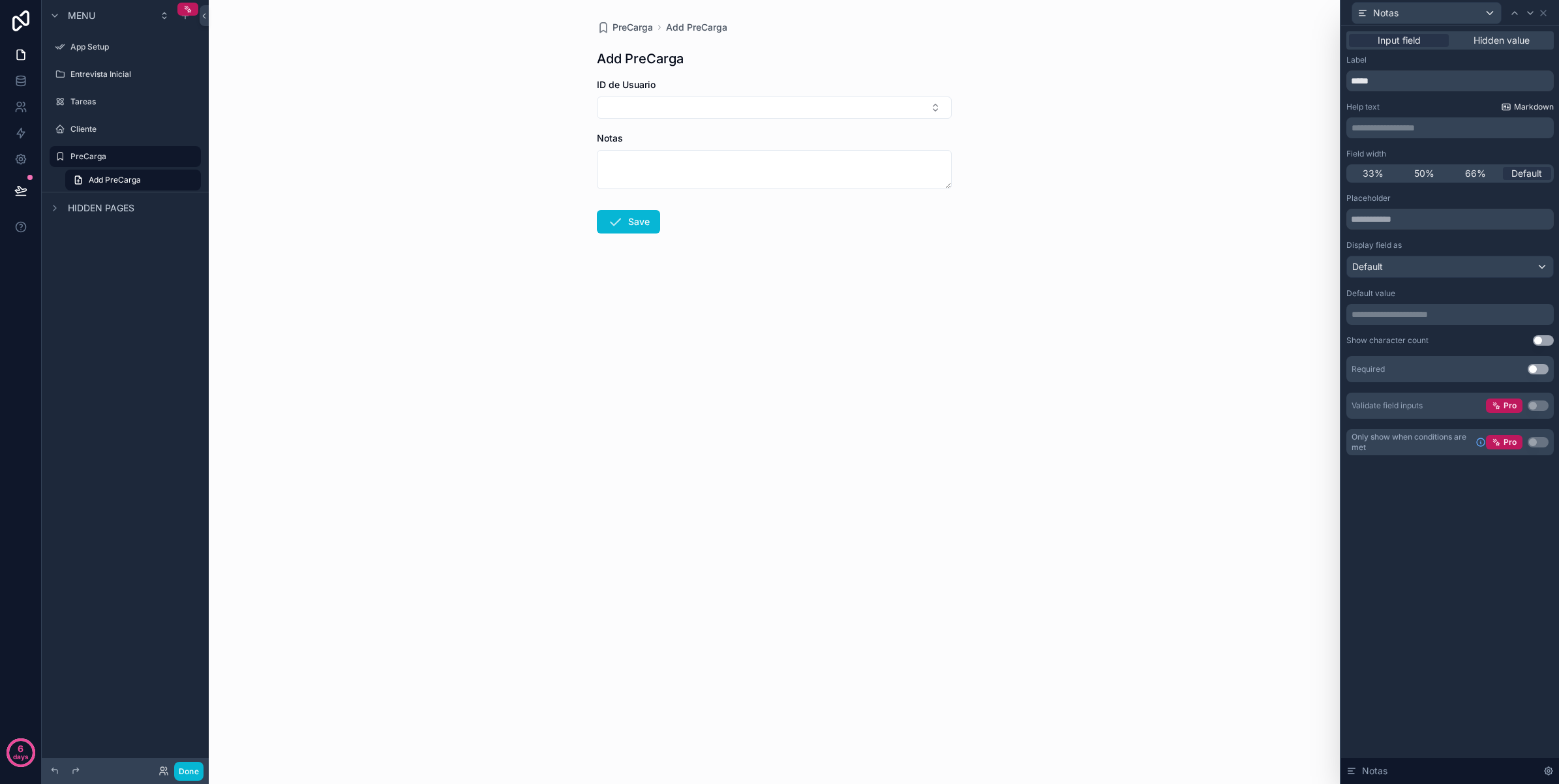
click at [1512, 109] on icon at bounding box center [1507, 107] width 11 height 11
click at [1400, 269] on div "Default" at bounding box center [1450, 267] width 206 height 21
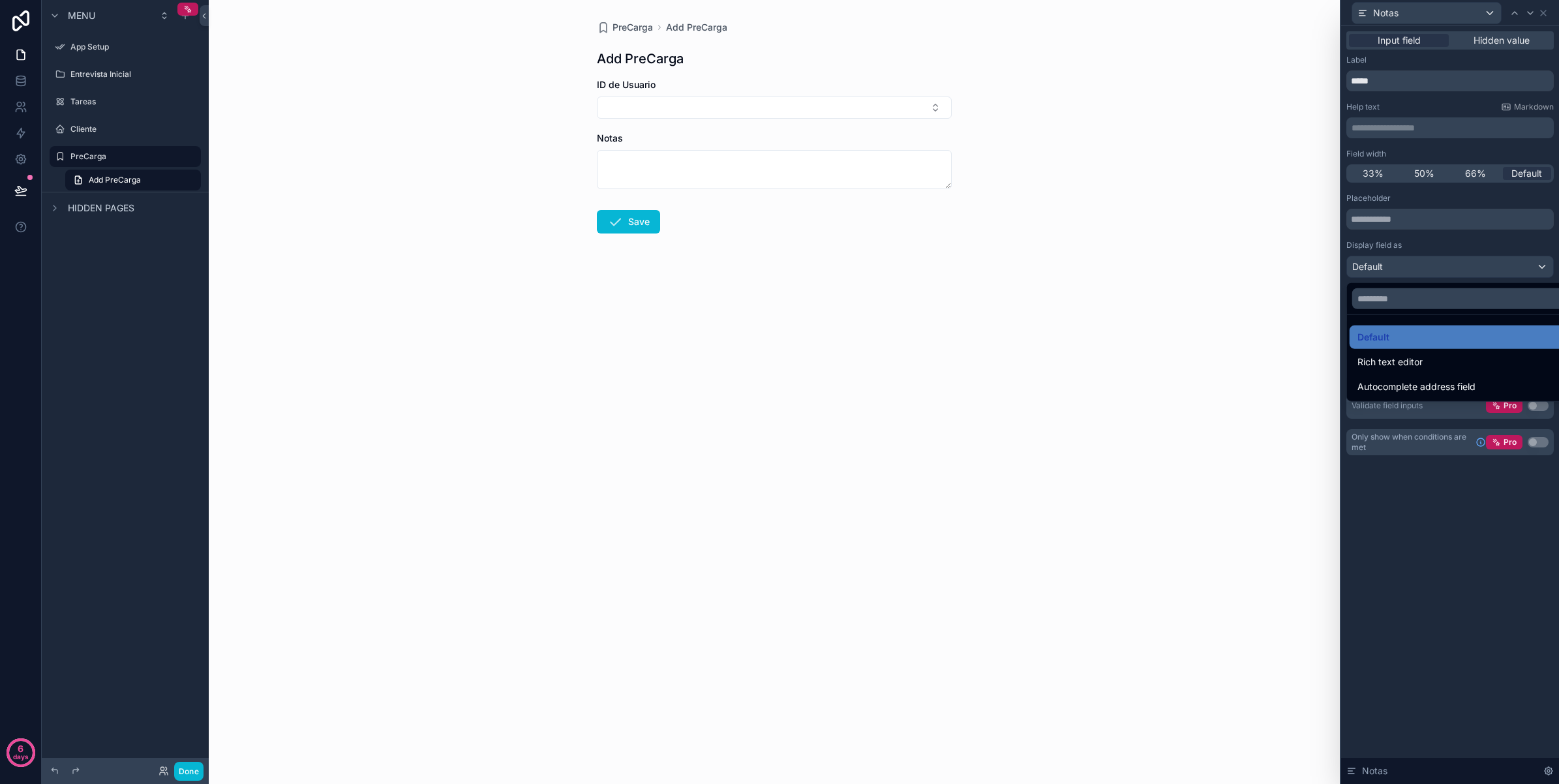
click at [1419, 243] on div at bounding box center [1451, 392] width 218 height 784
